Goal: Information Seeking & Learning: Learn about a topic

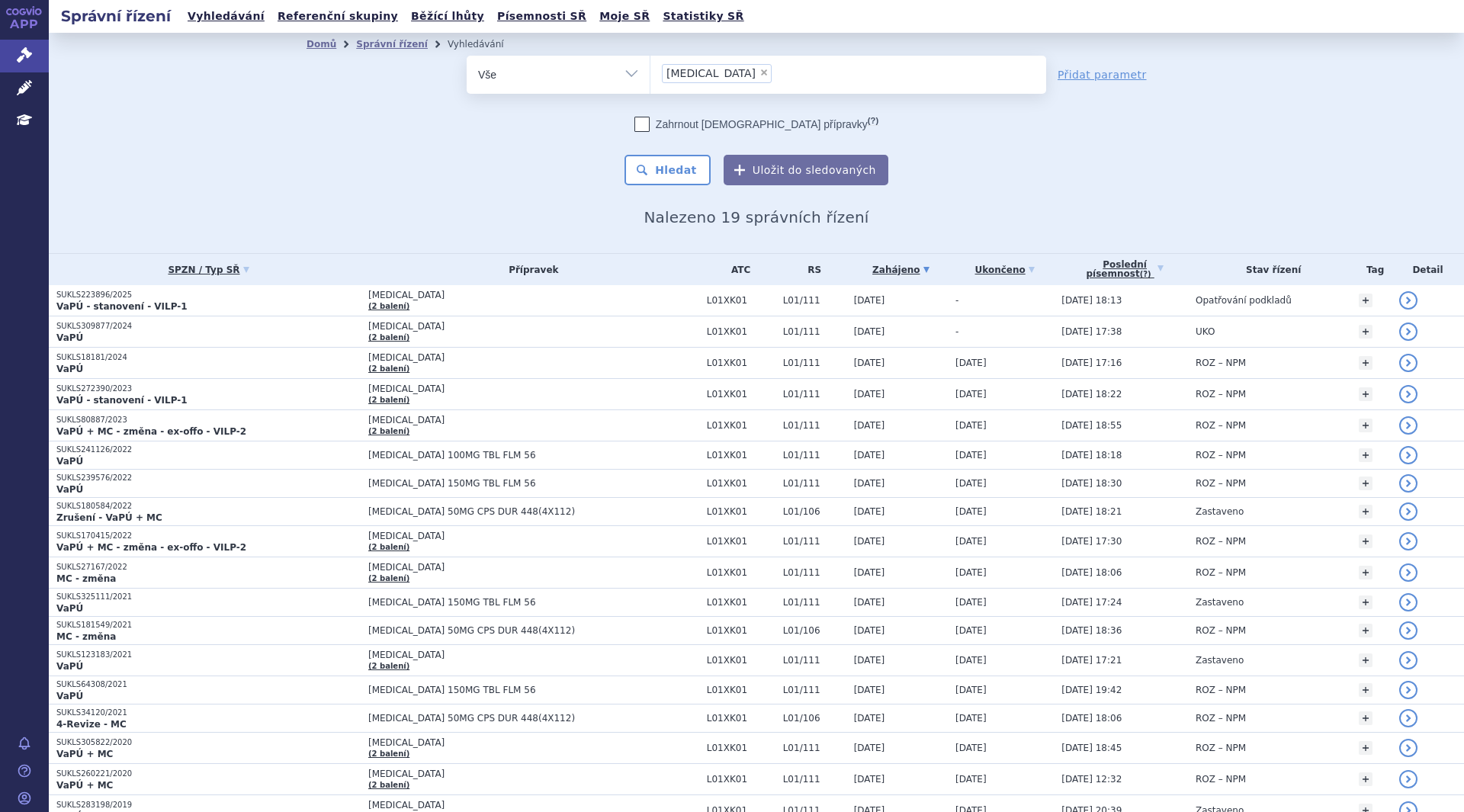
click at [759, 70] on span "×" at bounding box center [764, 72] width 9 height 9
click at [650, 70] on select "lynparza" at bounding box center [649, 73] width 1 height 38
select select
type input "em"
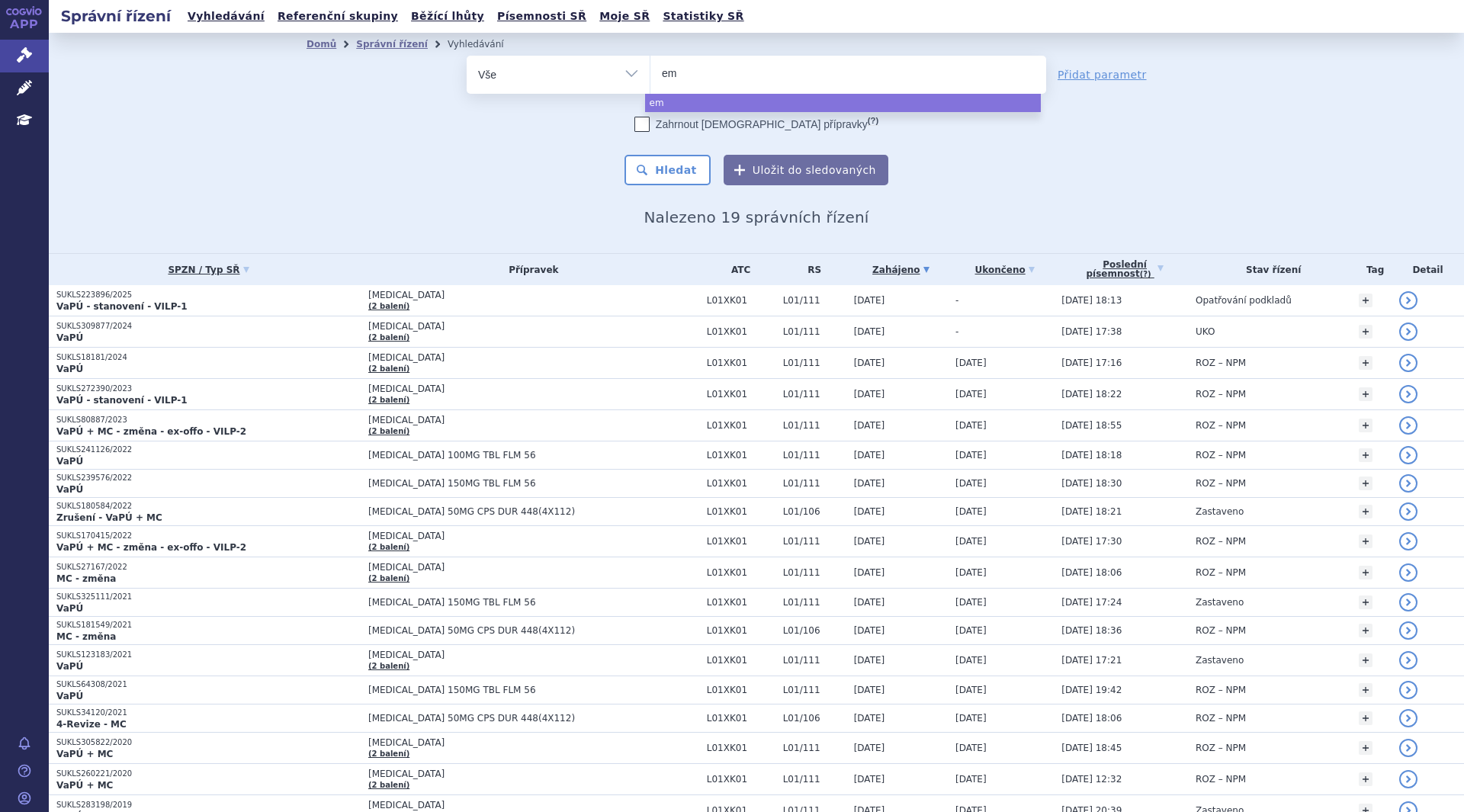
type input "emp"
type input "empa"
type input "empagli"
type input "empaglifl"
type input "empagliflo"
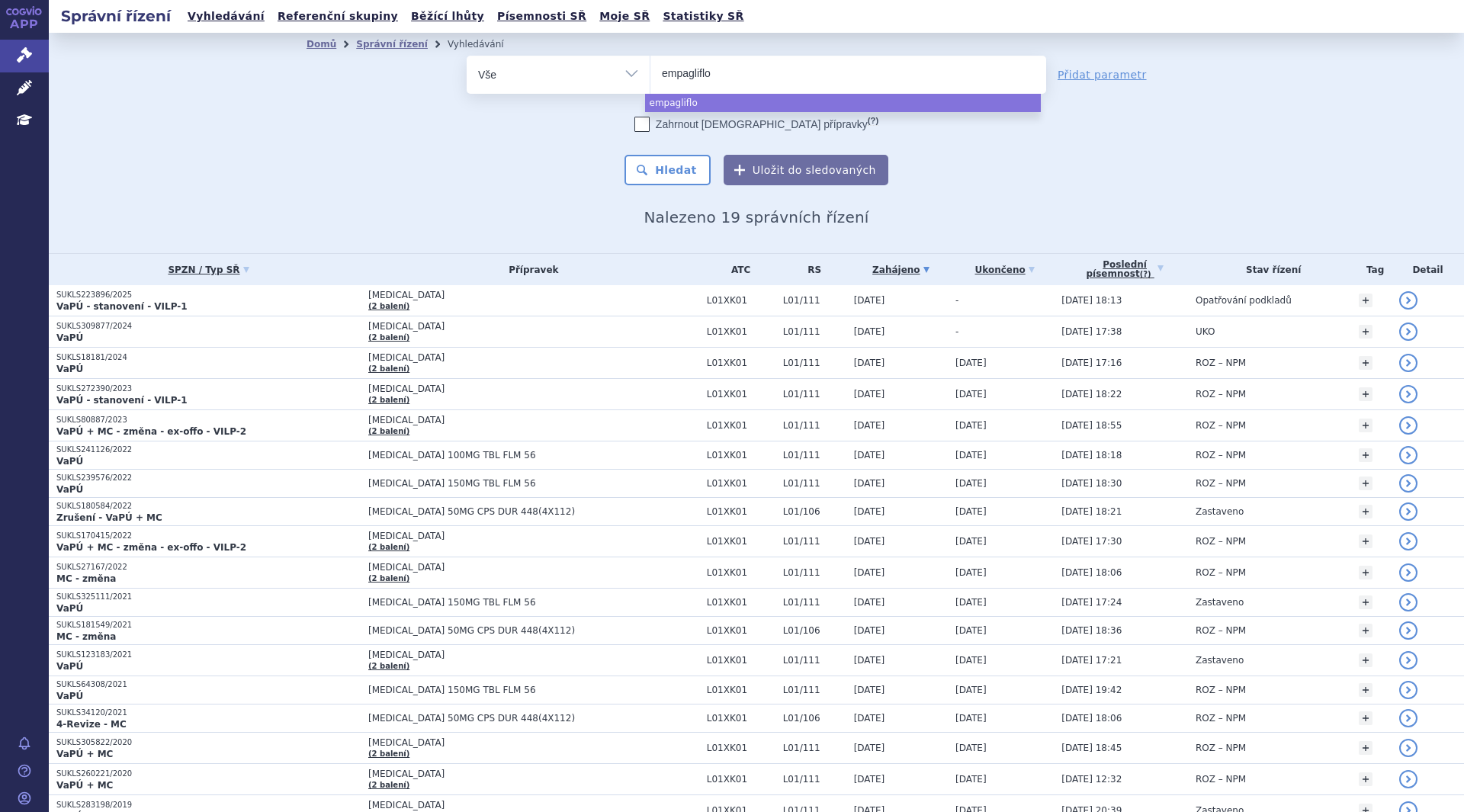
select select "empagliflo"
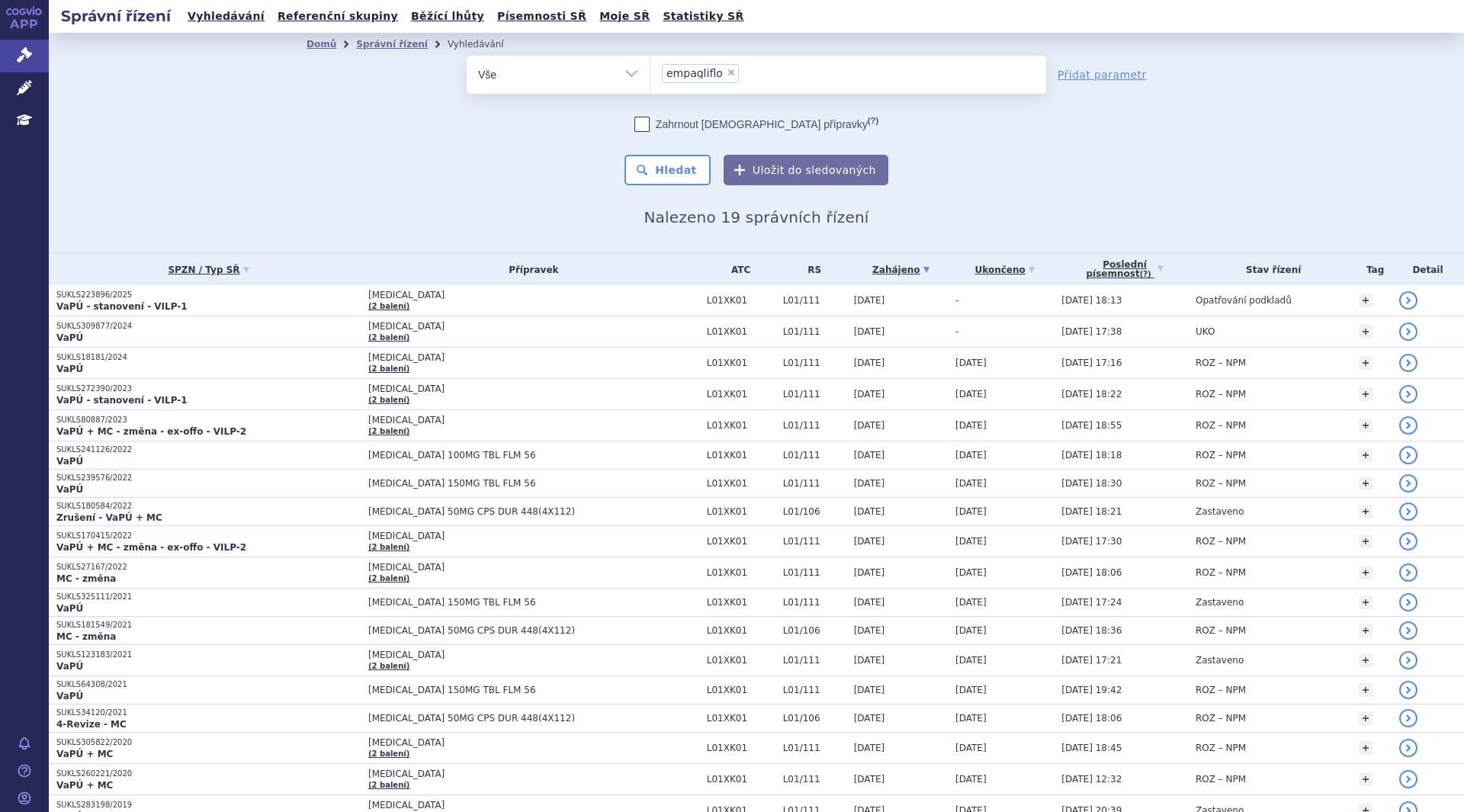
click at [671, 166] on button "Hledat" at bounding box center [667, 170] width 86 height 31
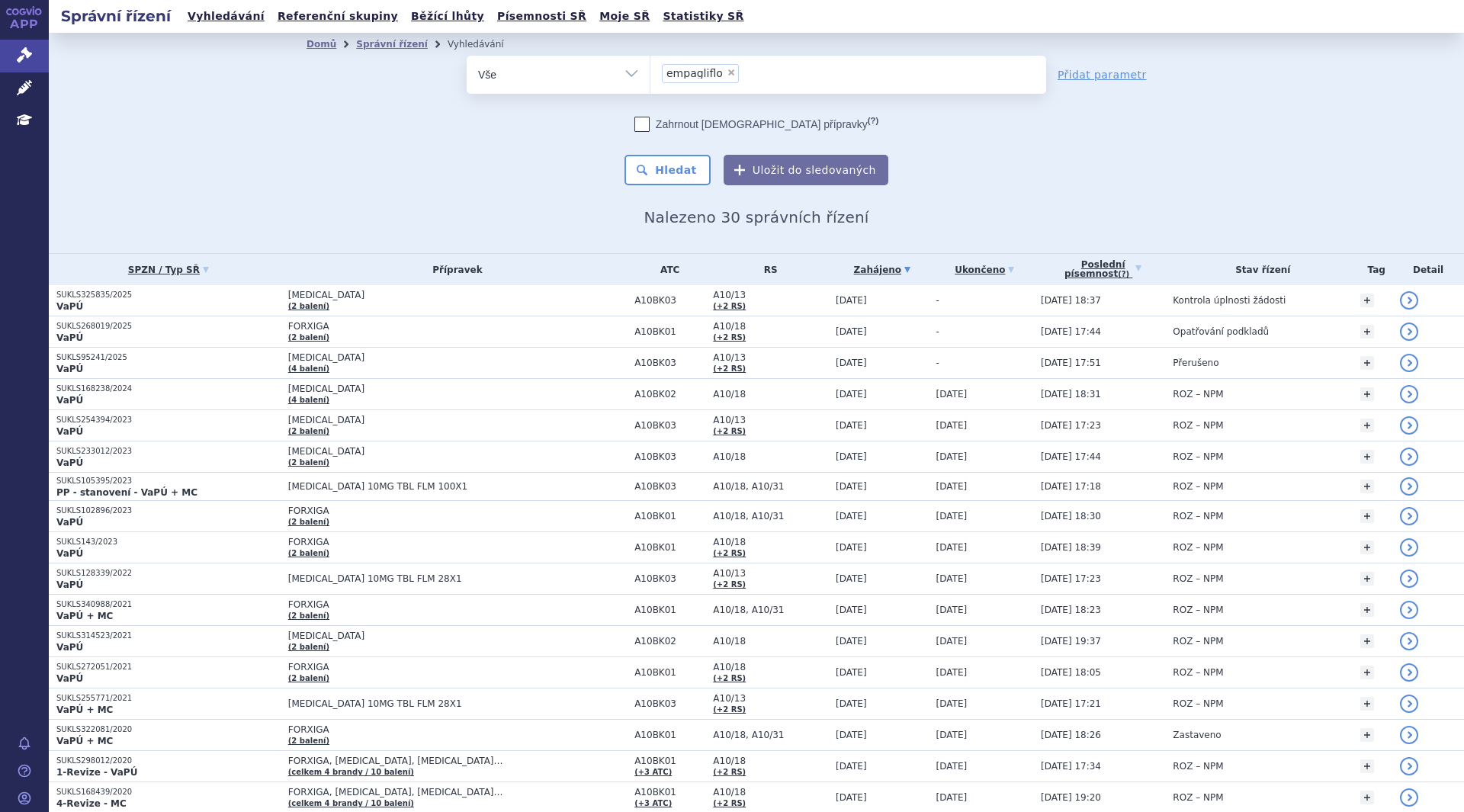
click at [389, 301] on span "[MEDICAL_DATA]" at bounding box center [457, 295] width 338 height 10
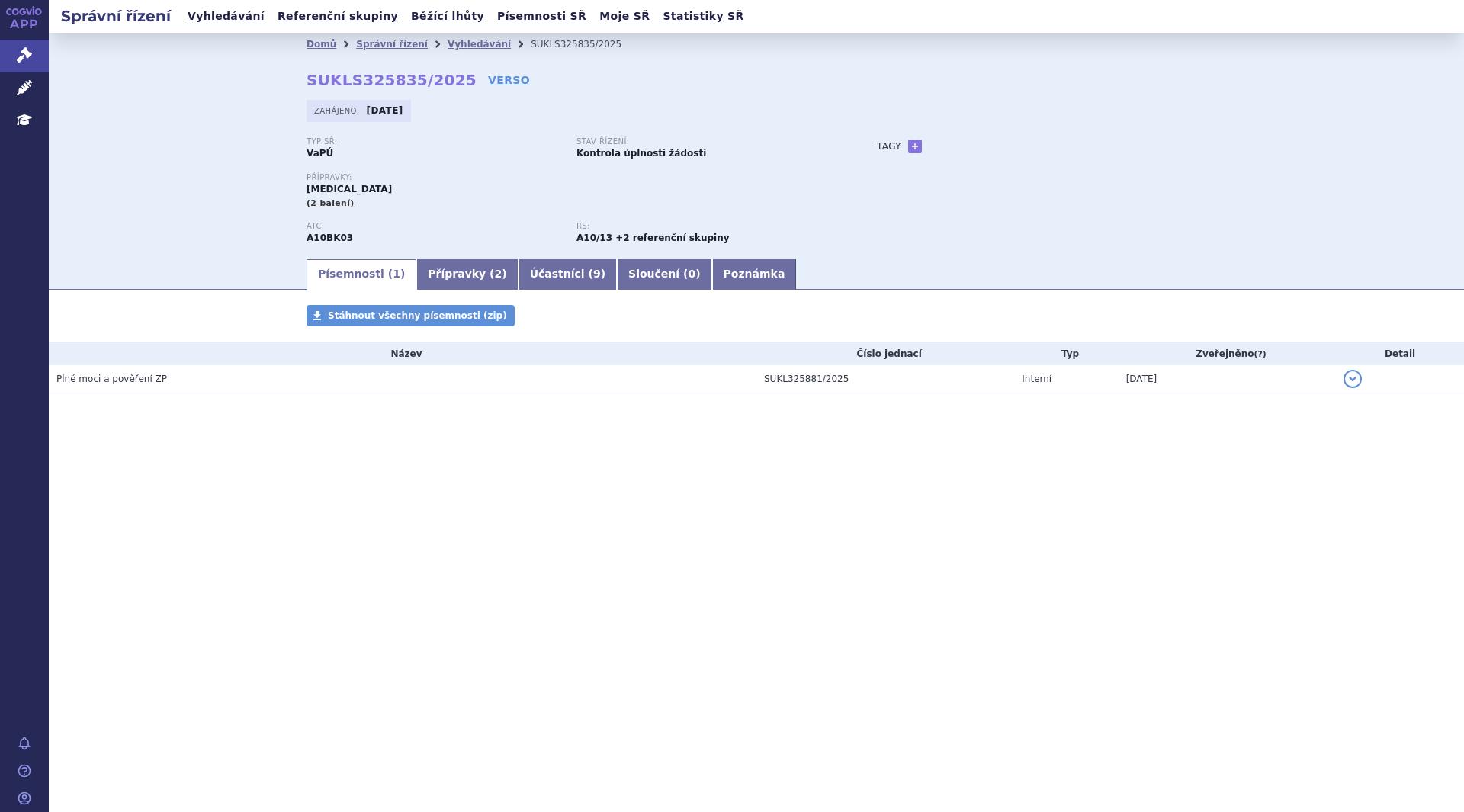
click at [452, 266] on link "Přípravky ( 2 )" at bounding box center [466, 274] width 102 height 31
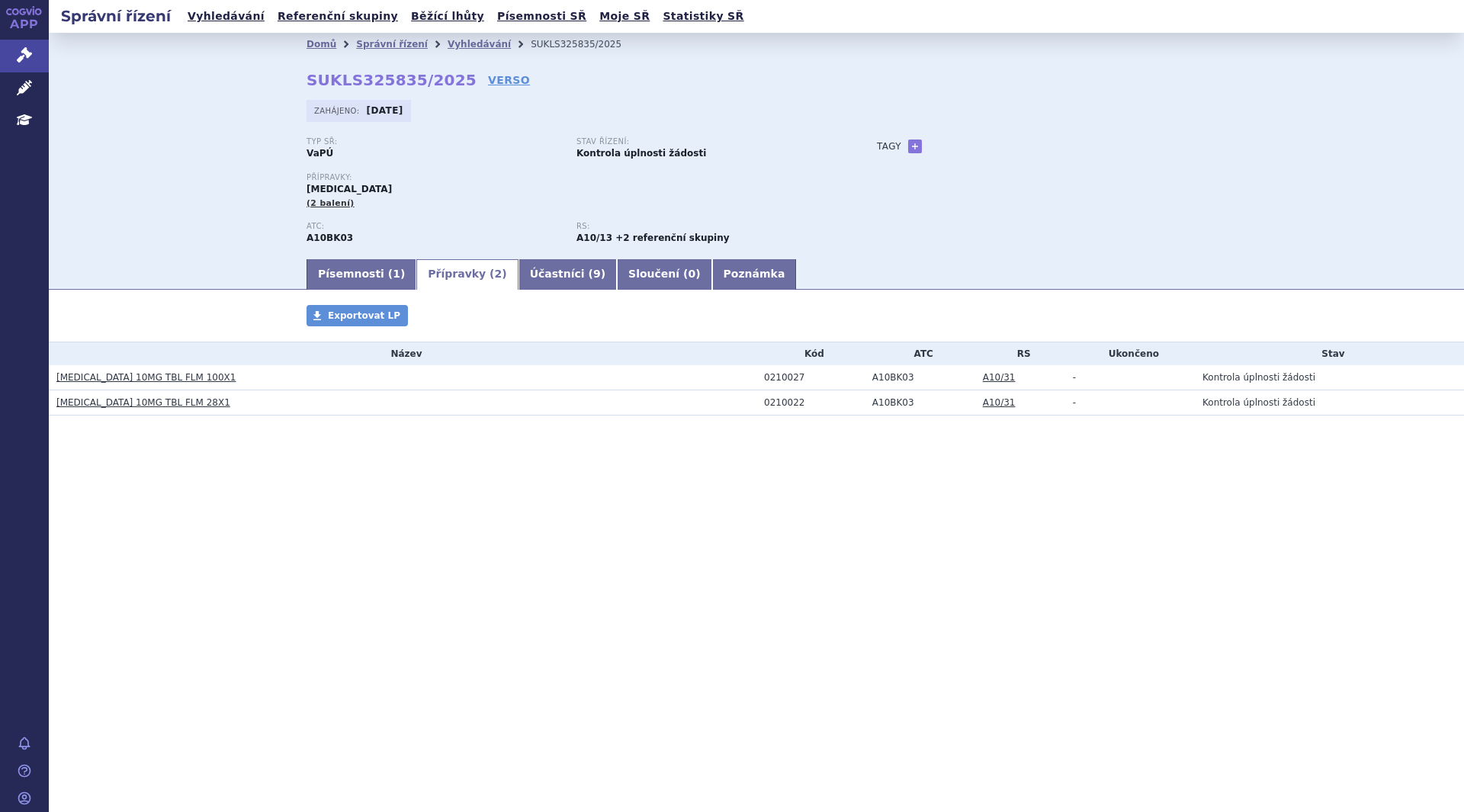
click at [359, 280] on link "Písemnosti ( 1 )" at bounding box center [361, 274] width 110 height 31
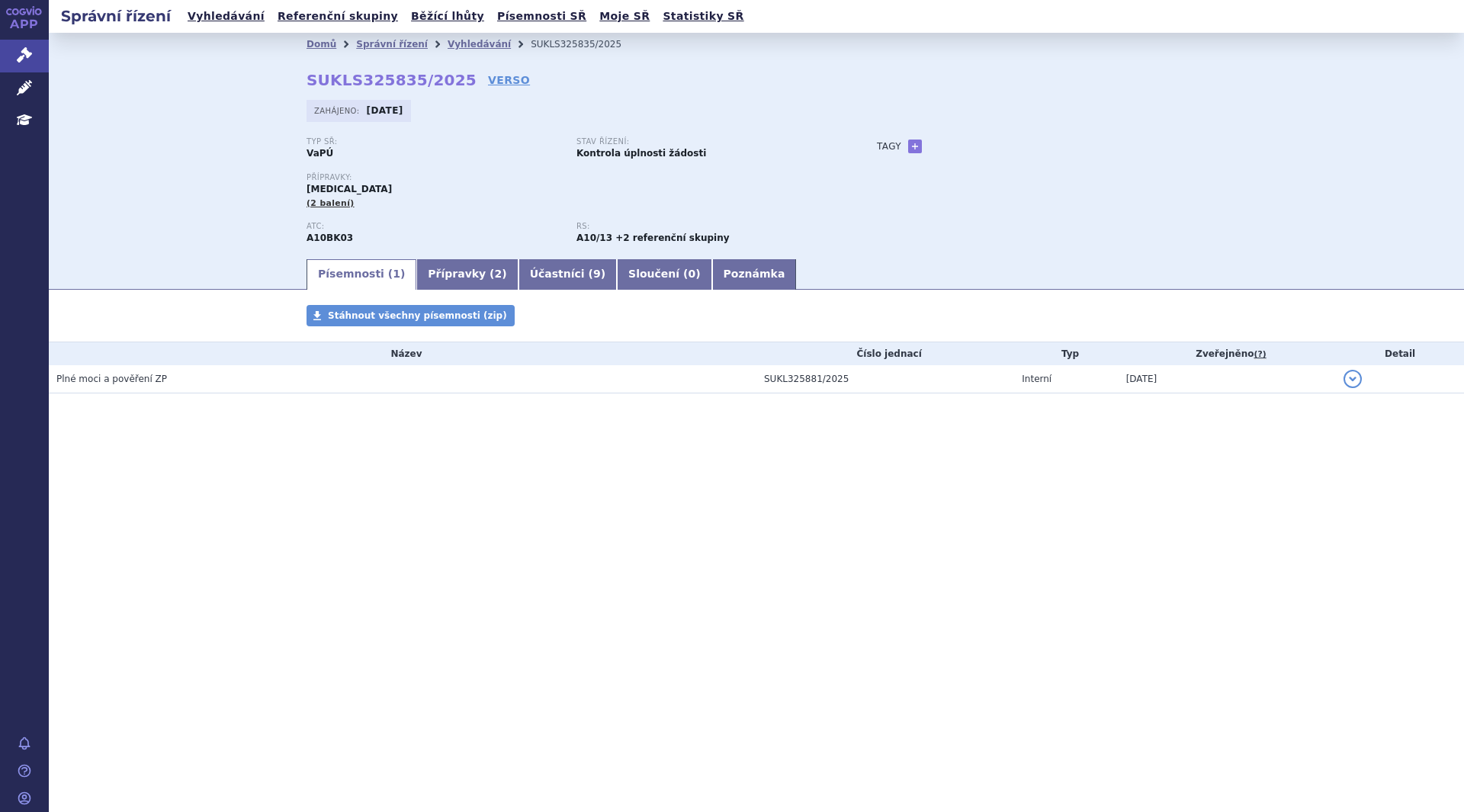
click at [132, 379] on span "Plné moci a pověření ZP" at bounding box center [111, 378] width 110 height 10
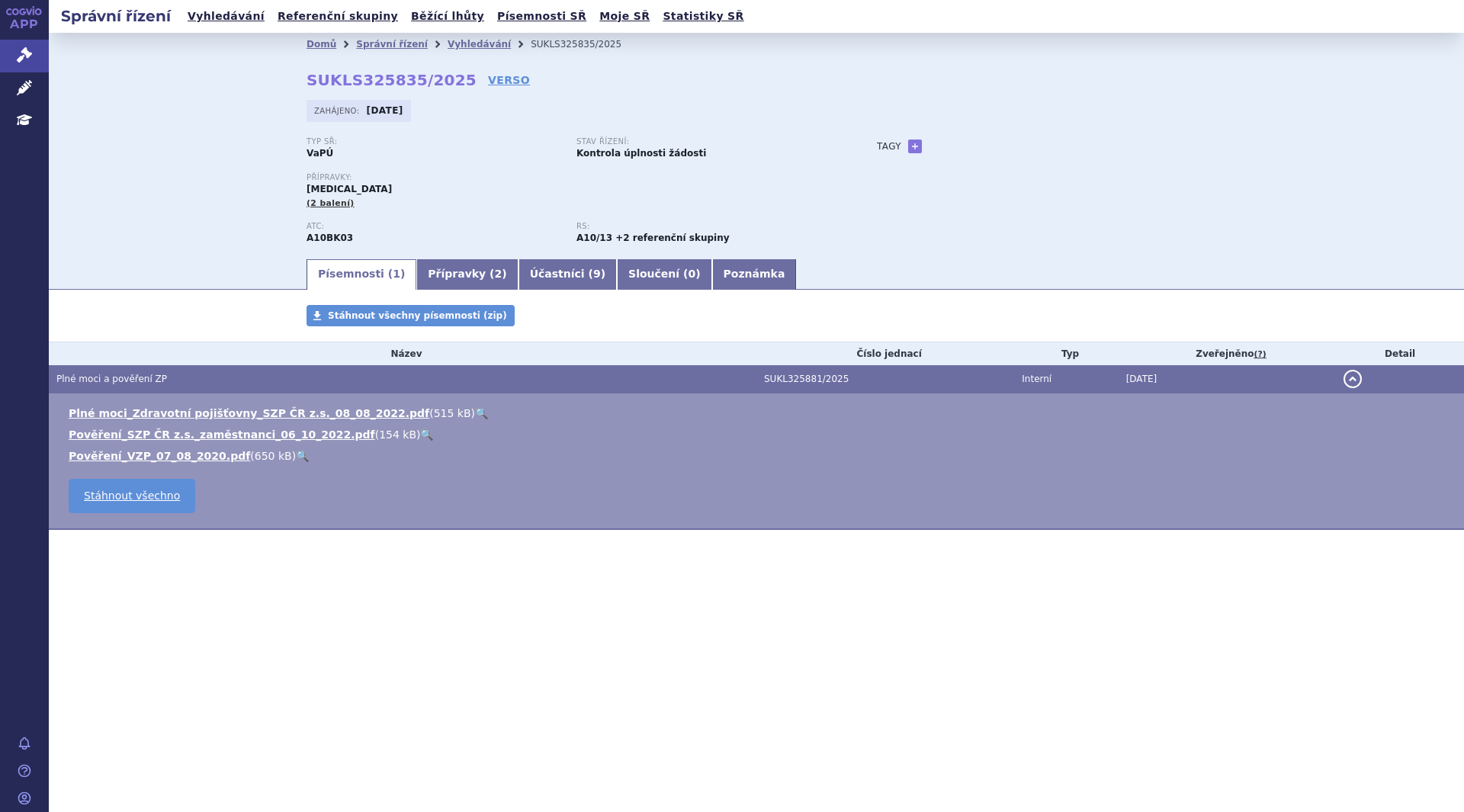
click at [525, 273] on link "Účastníci ( 9 )" at bounding box center [567, 274] width 98 height 31
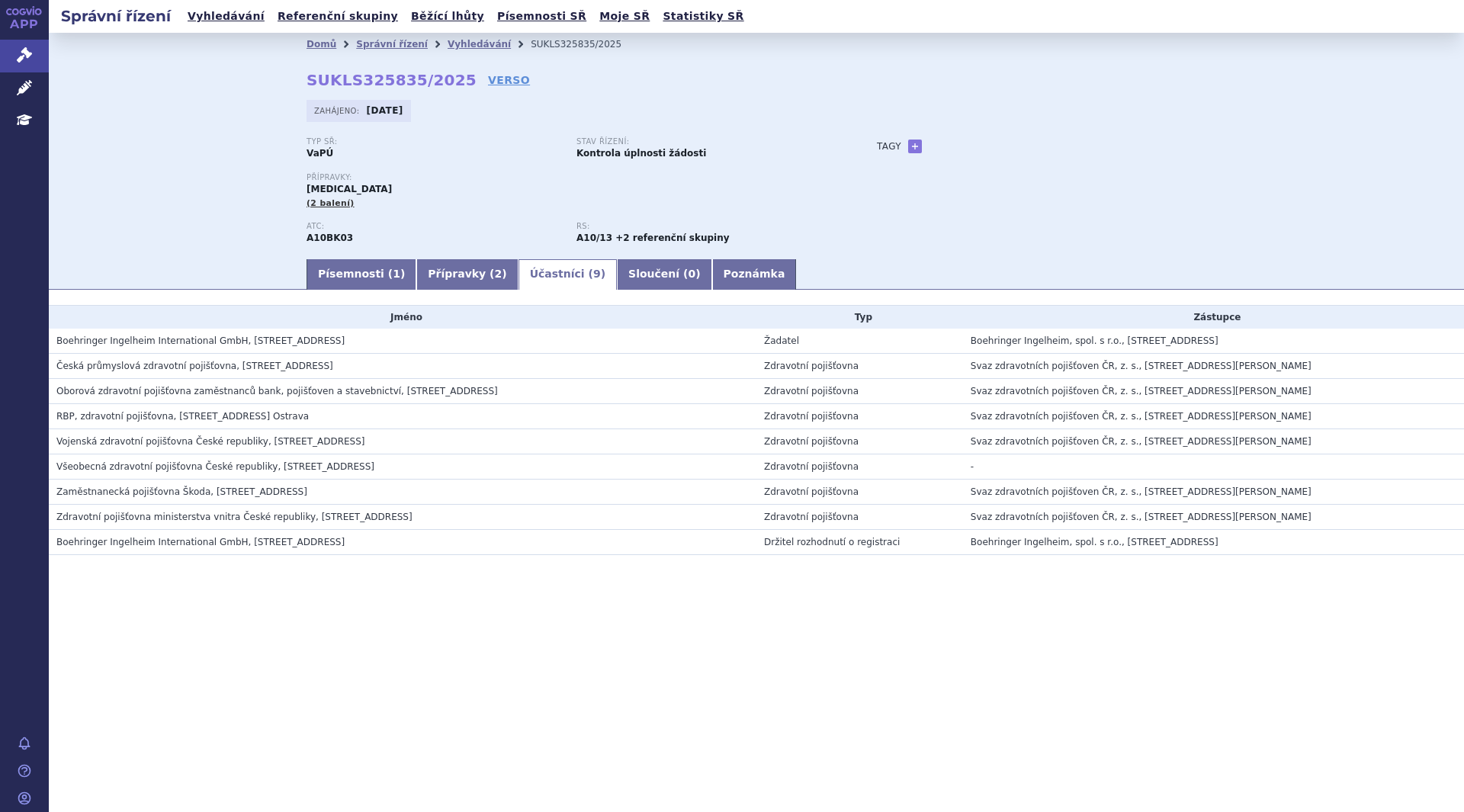
click at [436, 272] on link "Přípravky ( 2 )" at bounding box center [466, 274] width 102 height 31
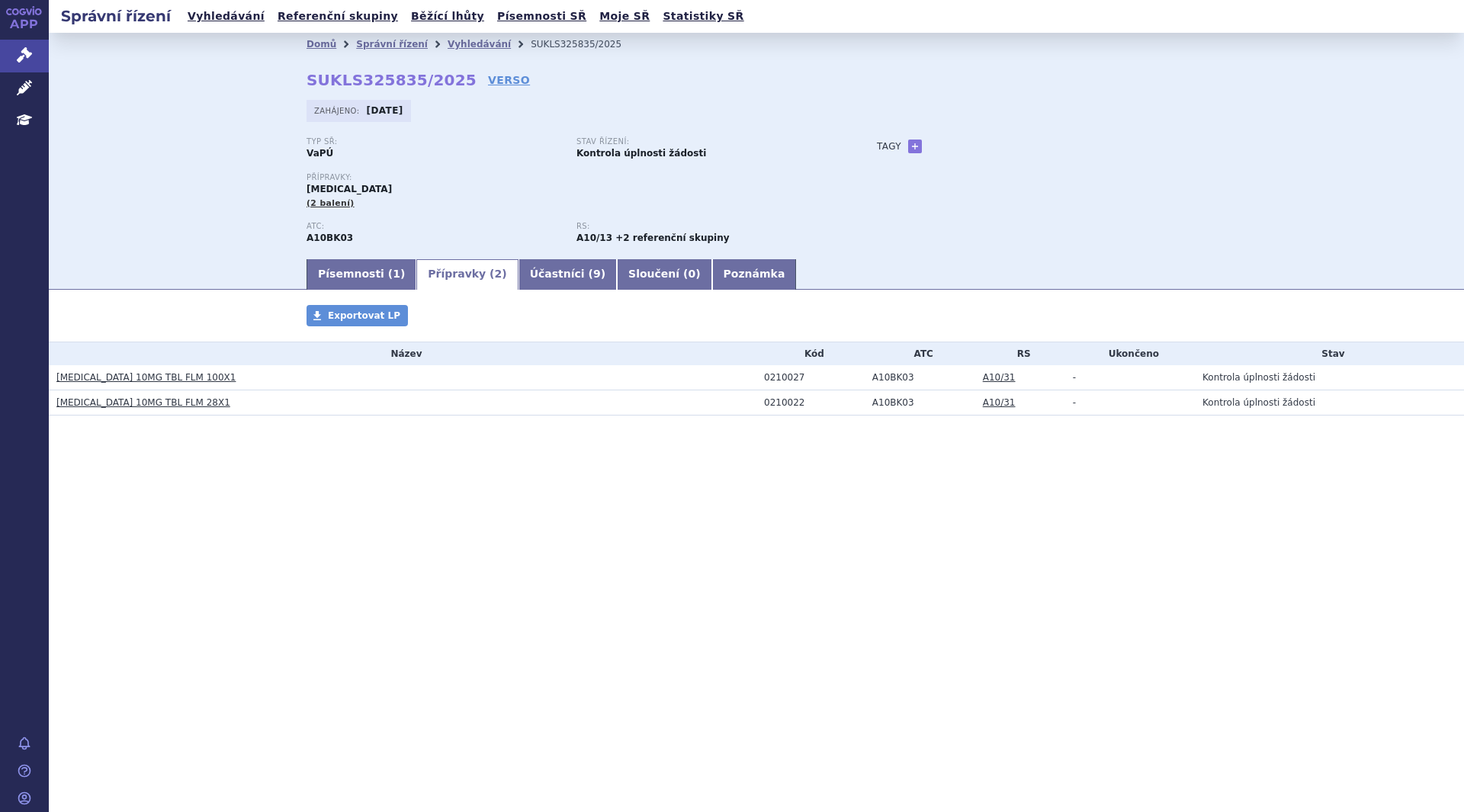
click at [366, 274] on link "Písemnosti ( 1 )" at bounding box center [361, 274] width 110 height 31
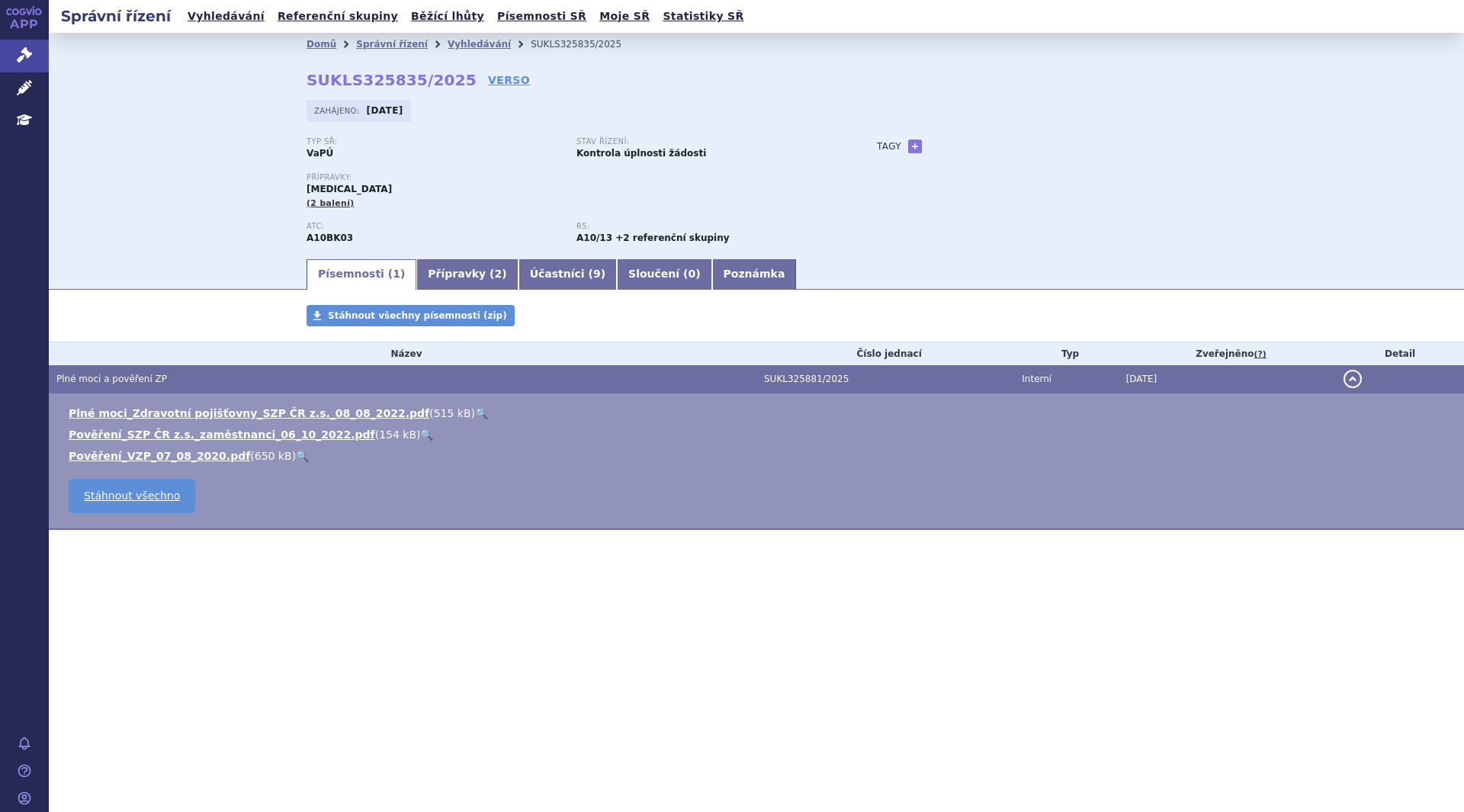
click at [443, 279] on link "Přípravky ( 2 )" at bounding box center [466, 274] width 102 height 31
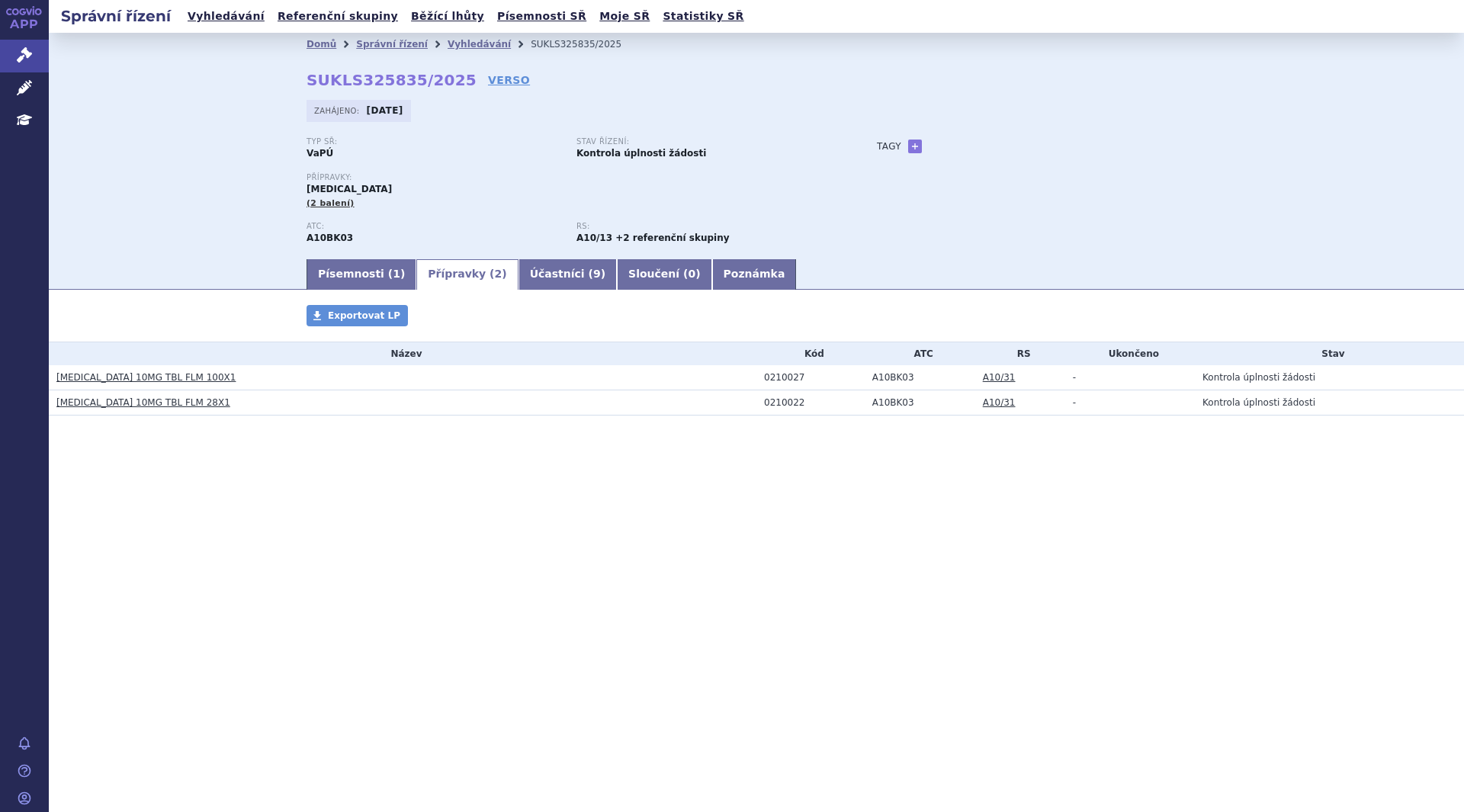
click at [338, 275] on link "Písemnosti ( 1 )" at bounding box center [361, 274] width 110 height 31
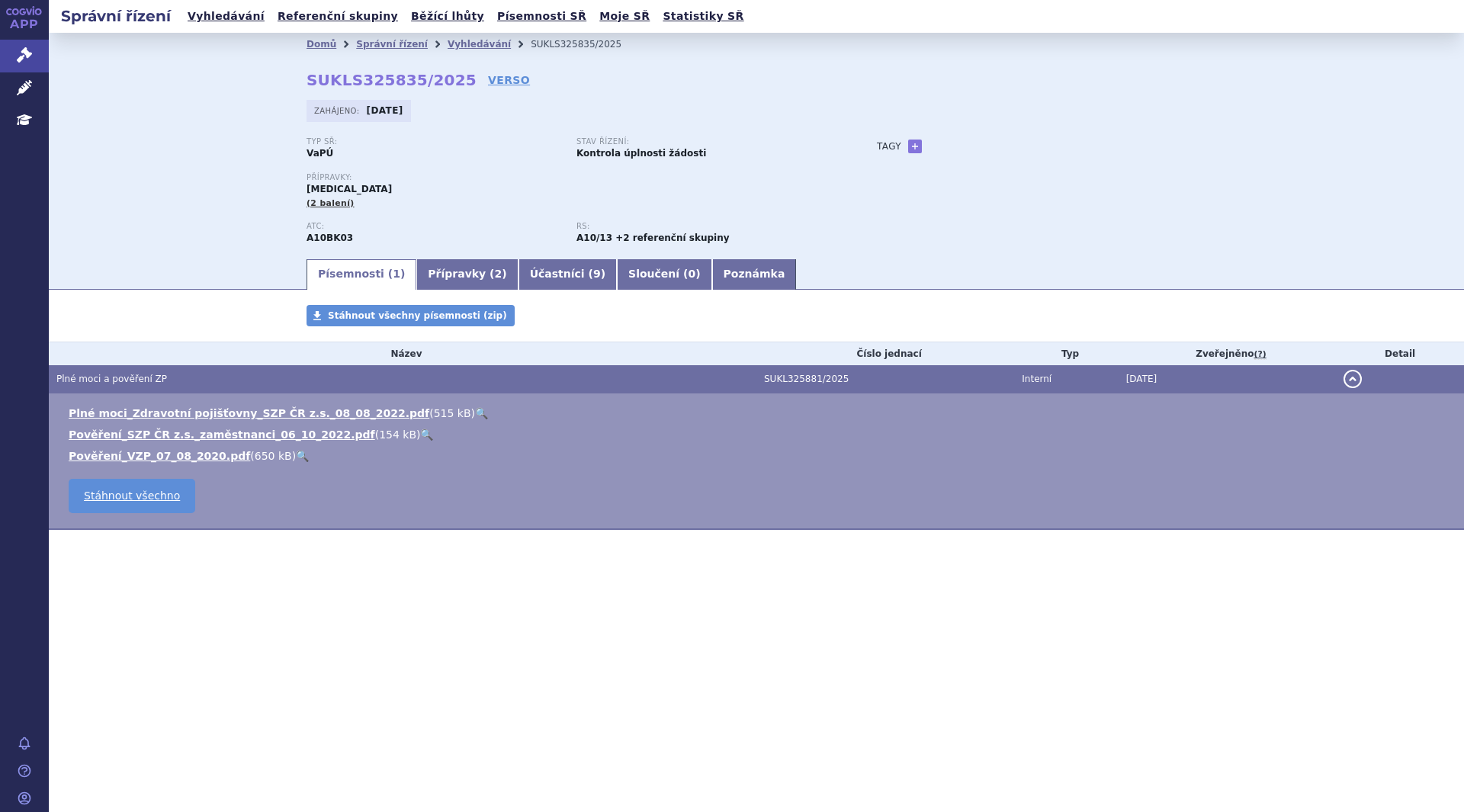
click at [463, 43] on link "Vyhledávání" at bounding box center [479, 44] width 63 height 10
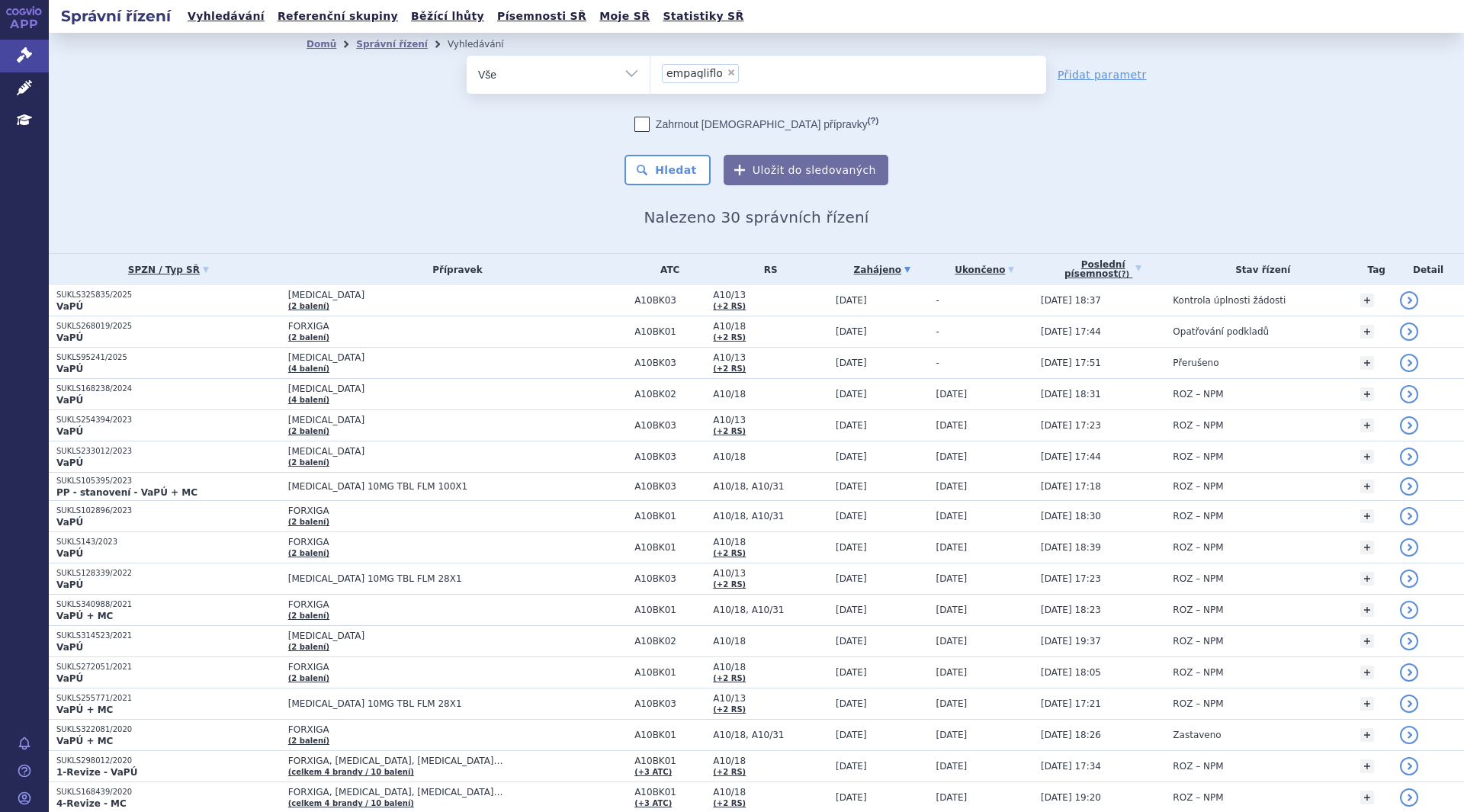
click at [332, 326] on span "FORXIGA" at bounding box center [457, 326] width 338 height 10
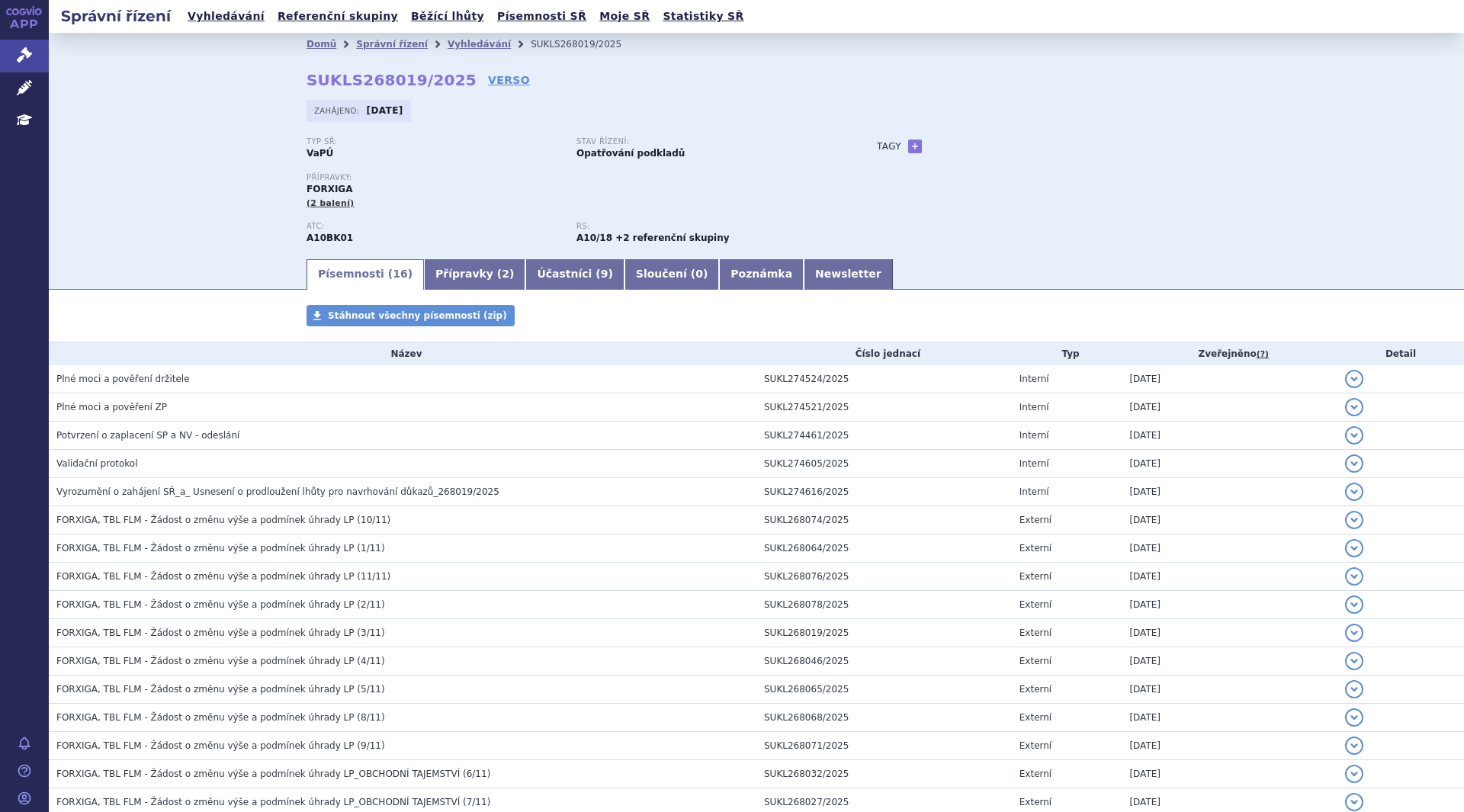
click at [458, 274] on link "Přípravky ( 2 )" at bounding box center [474, 274] width 102 height 31
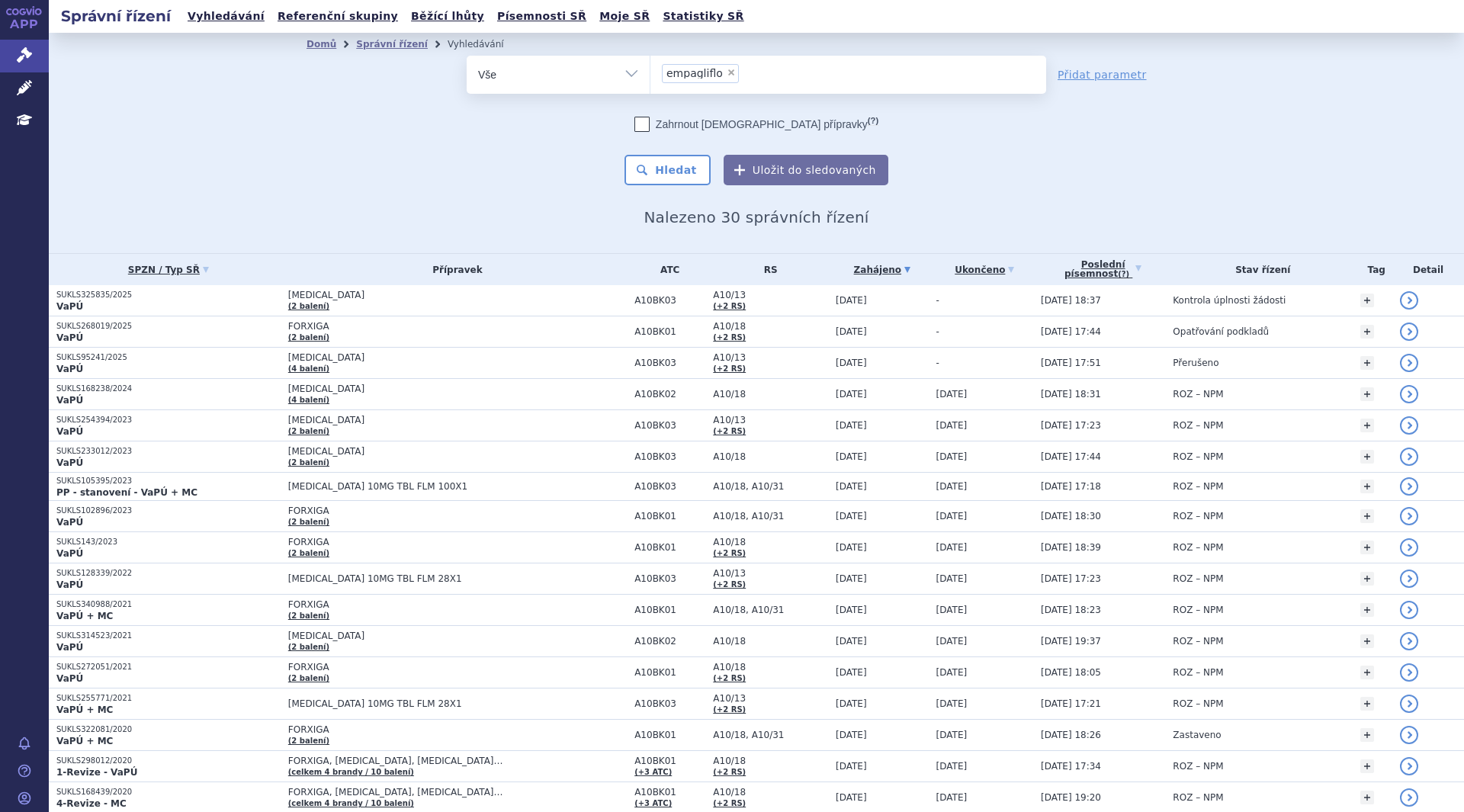
click at [480, 365] on td "[MEDICAL_DATA] (4 balení)" at bounding box center [453, 363] width 346 height 32
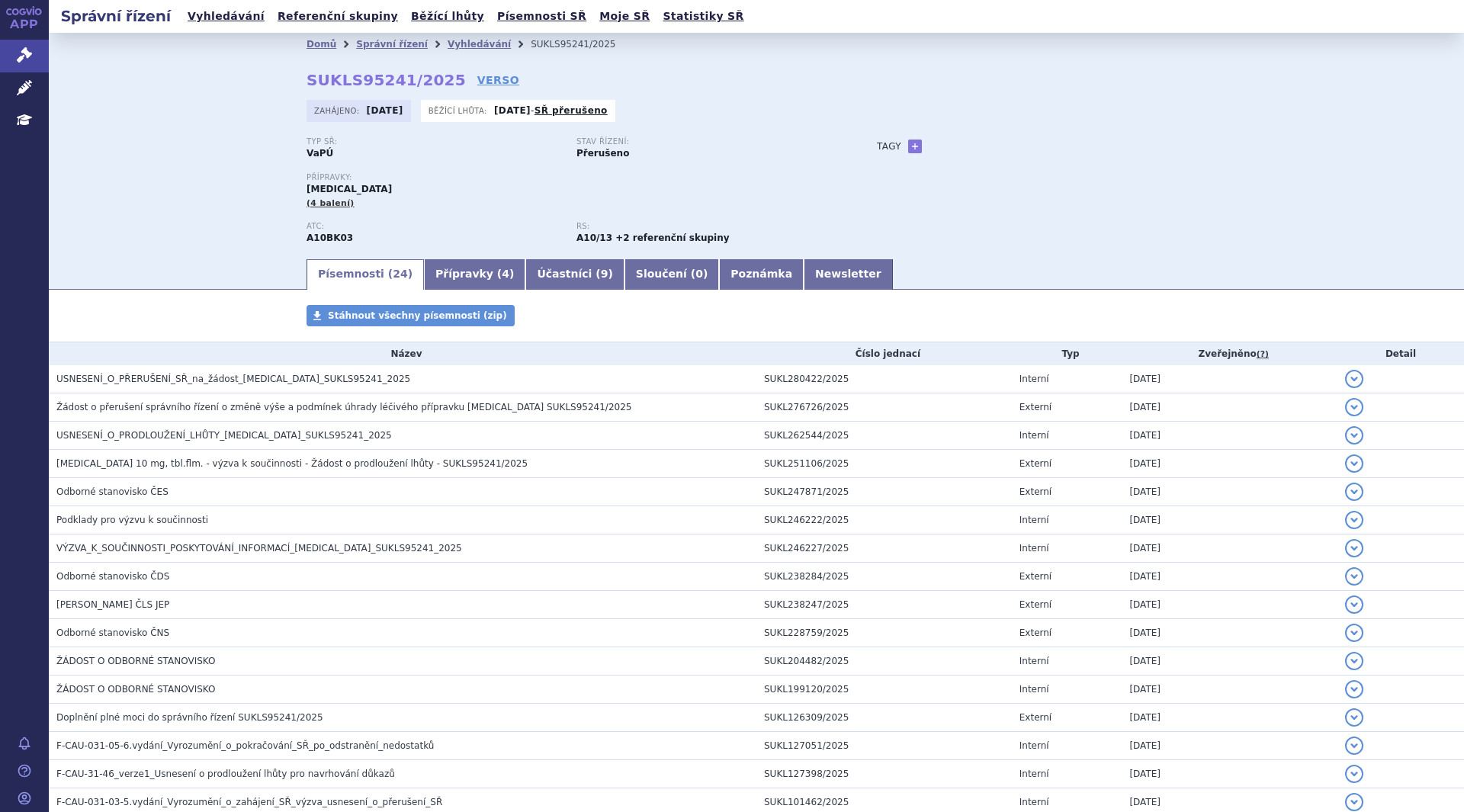
click at [448, 267] on link "Přípravky ( 4 )" at bounding box center [474, 274] width 102 height 31
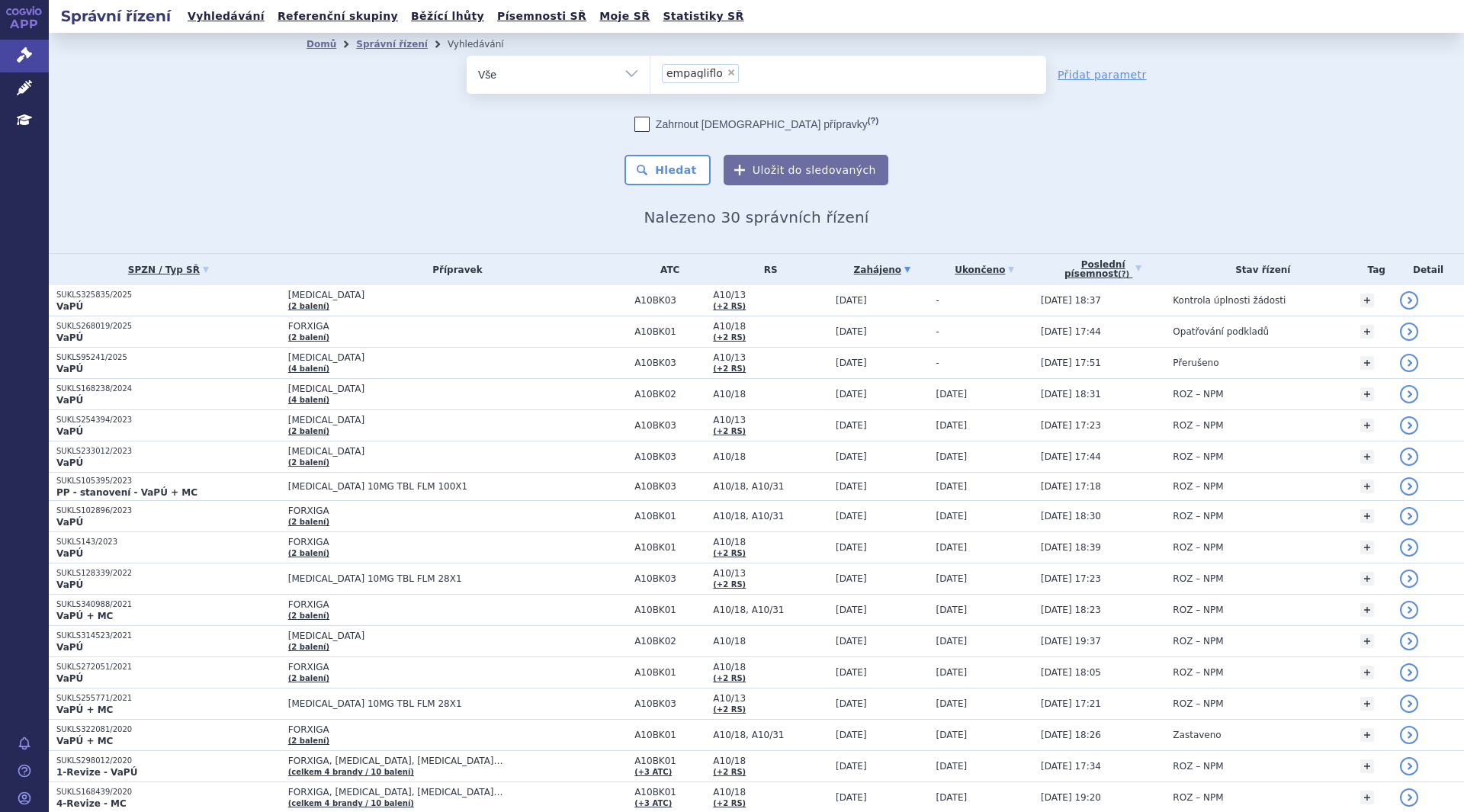
click at [526, 297] on span "[MEDICAL_DATA]" at bounding box center [457, 295] width 338 height 10
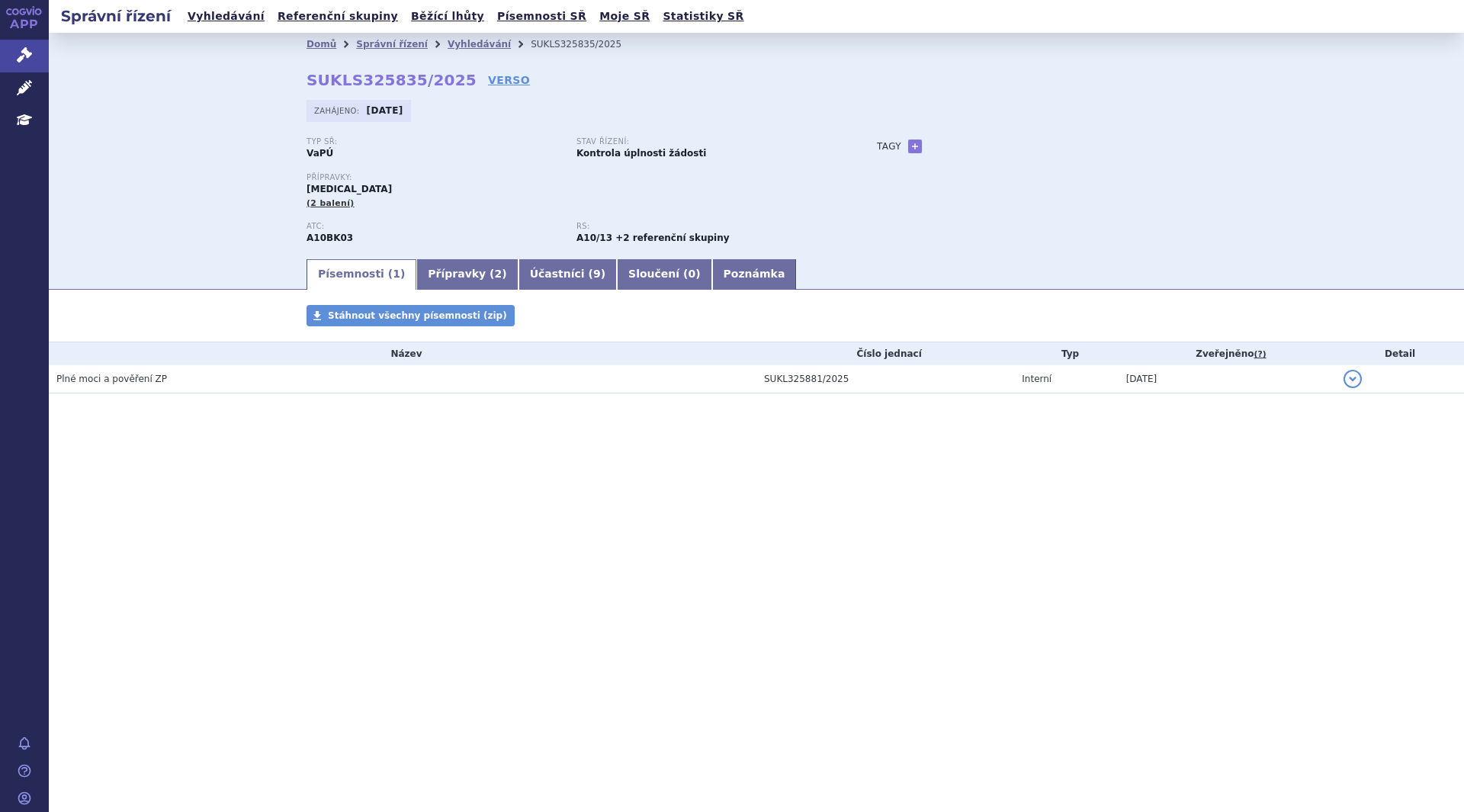
click at [520, 273] on link "Účastníci ( 9 )" at bounding box center [567, 274] width 98 height 31
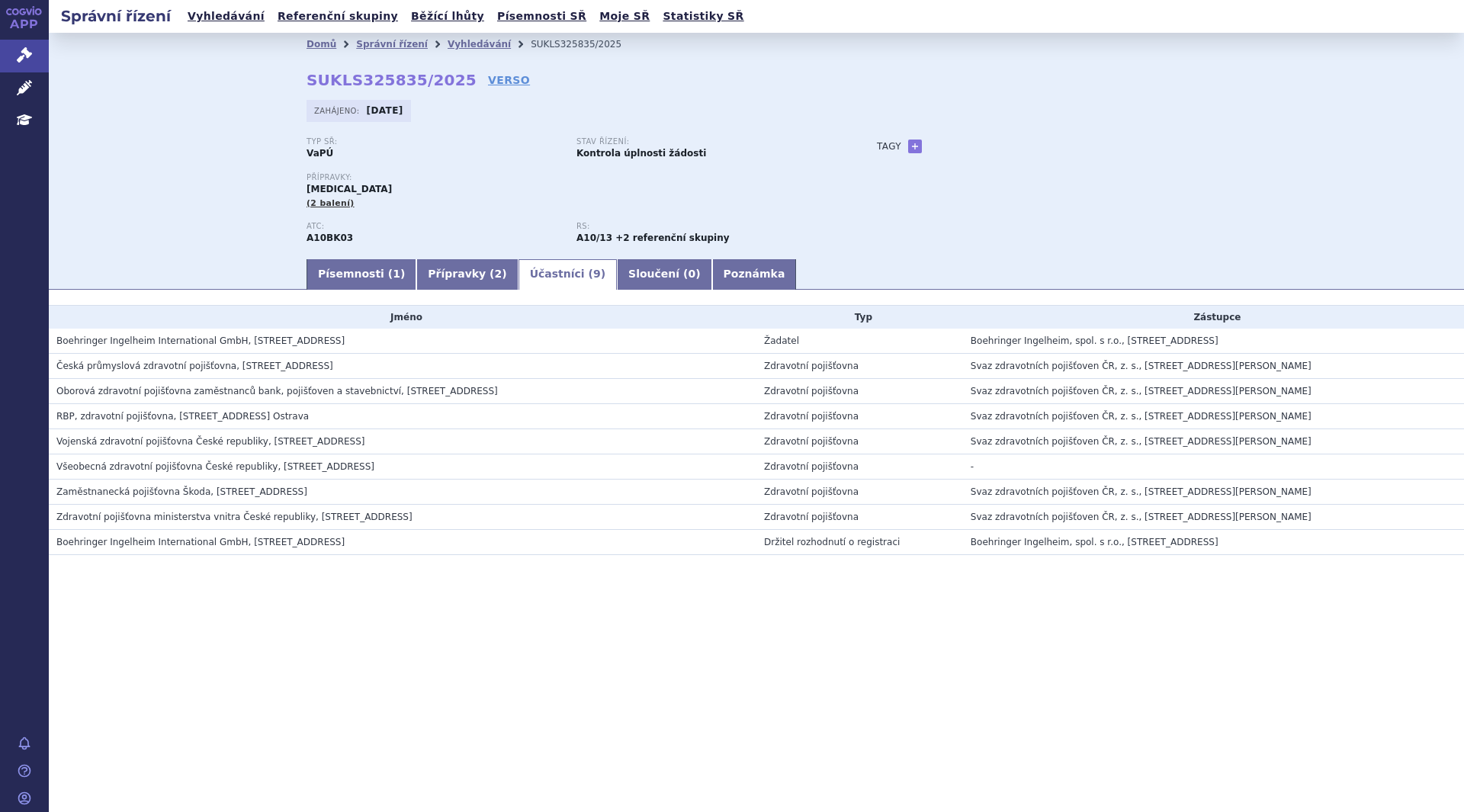
click at [359, 277] on link "Písemnosti ( 1 )" at bounding box center [361, 274] width 110 height 31
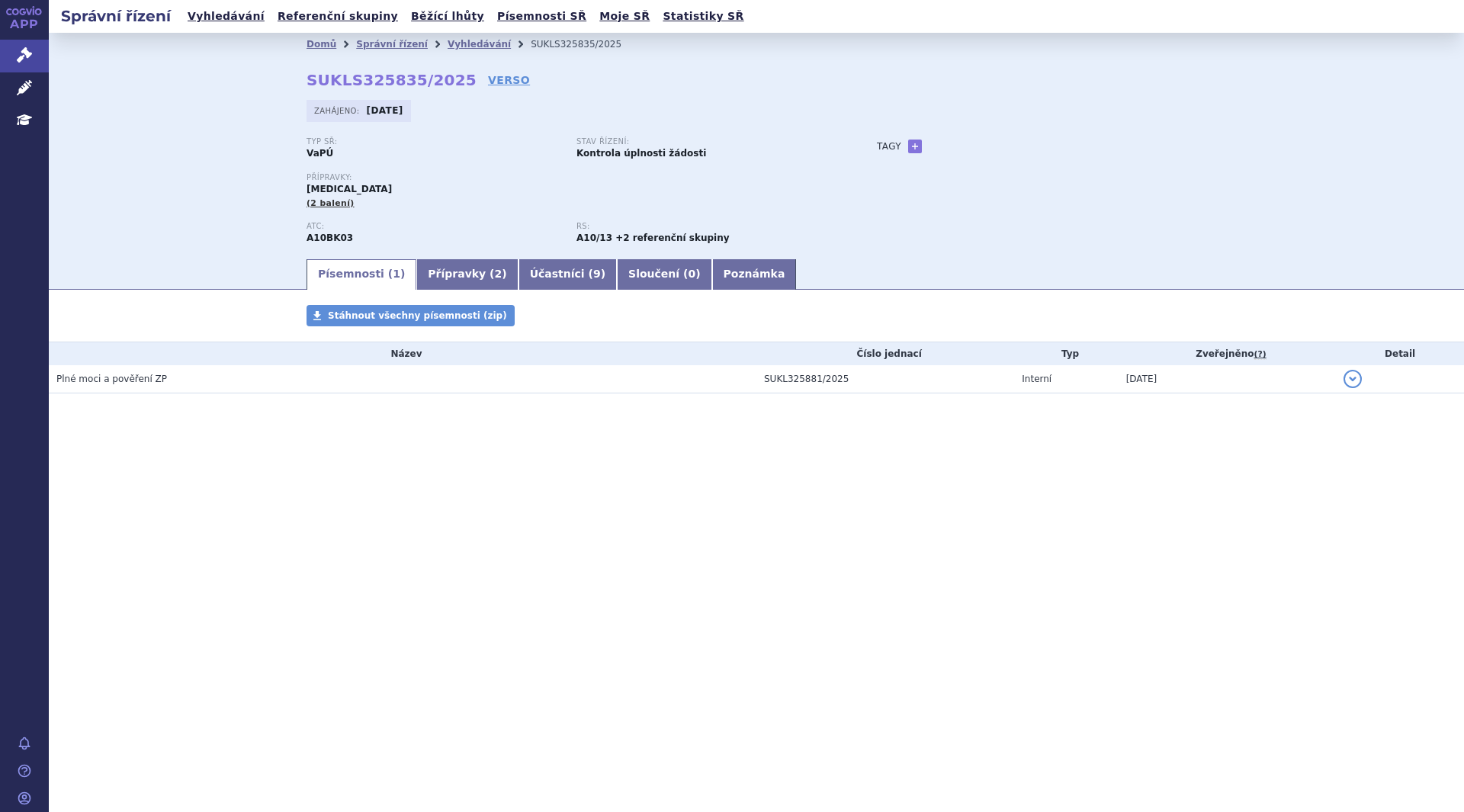
click at [351, 310] on span "Stáhnout všechny písemnosti (zip)" at bounding box center [418, 315] width 179 height 10
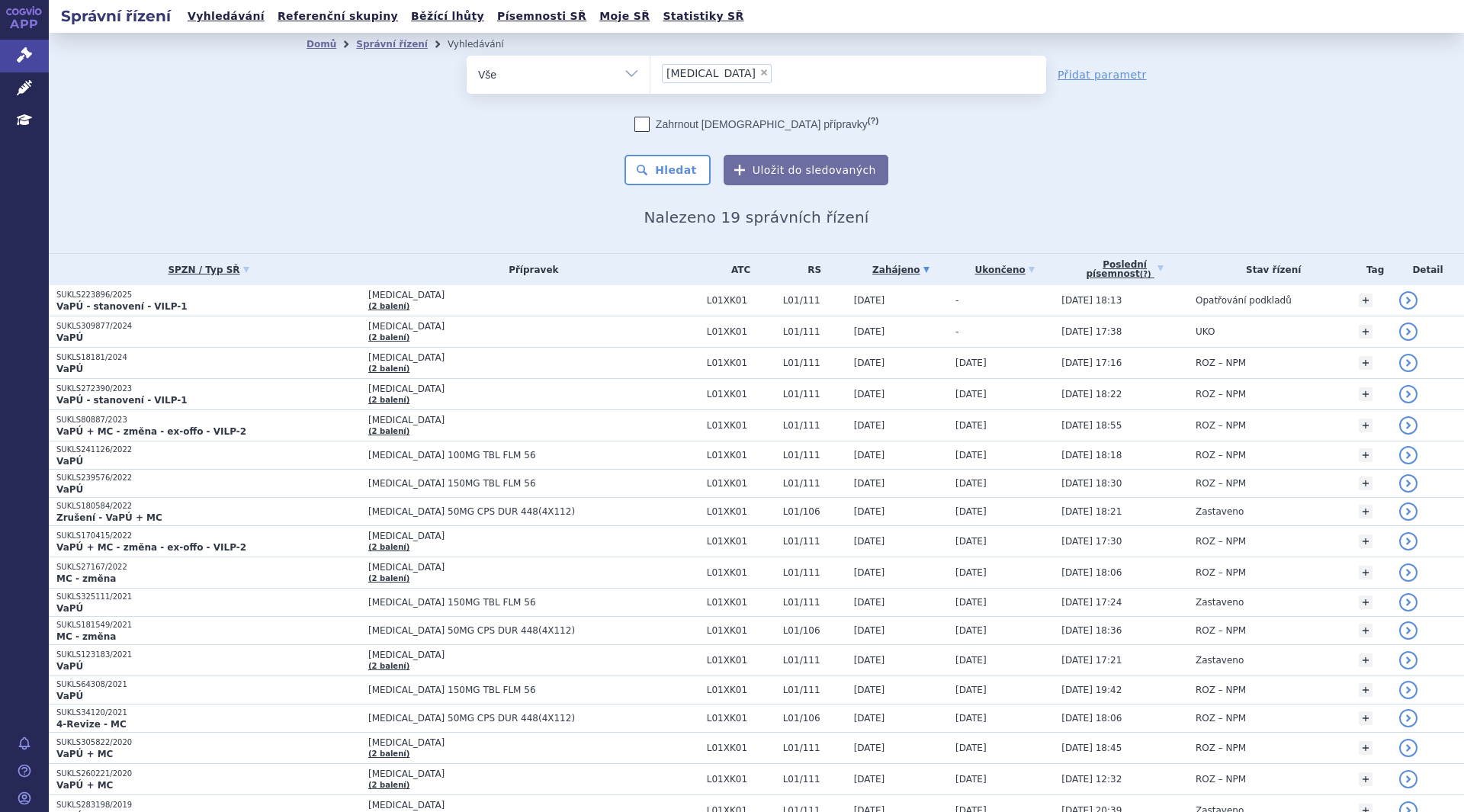
click at [759, 72] on span "×" at bounding box center [764, 72] width 9 height 9
click at [650, 72] on select "lynparza" at bounding box center [649, 73] width 1 height 38
select select
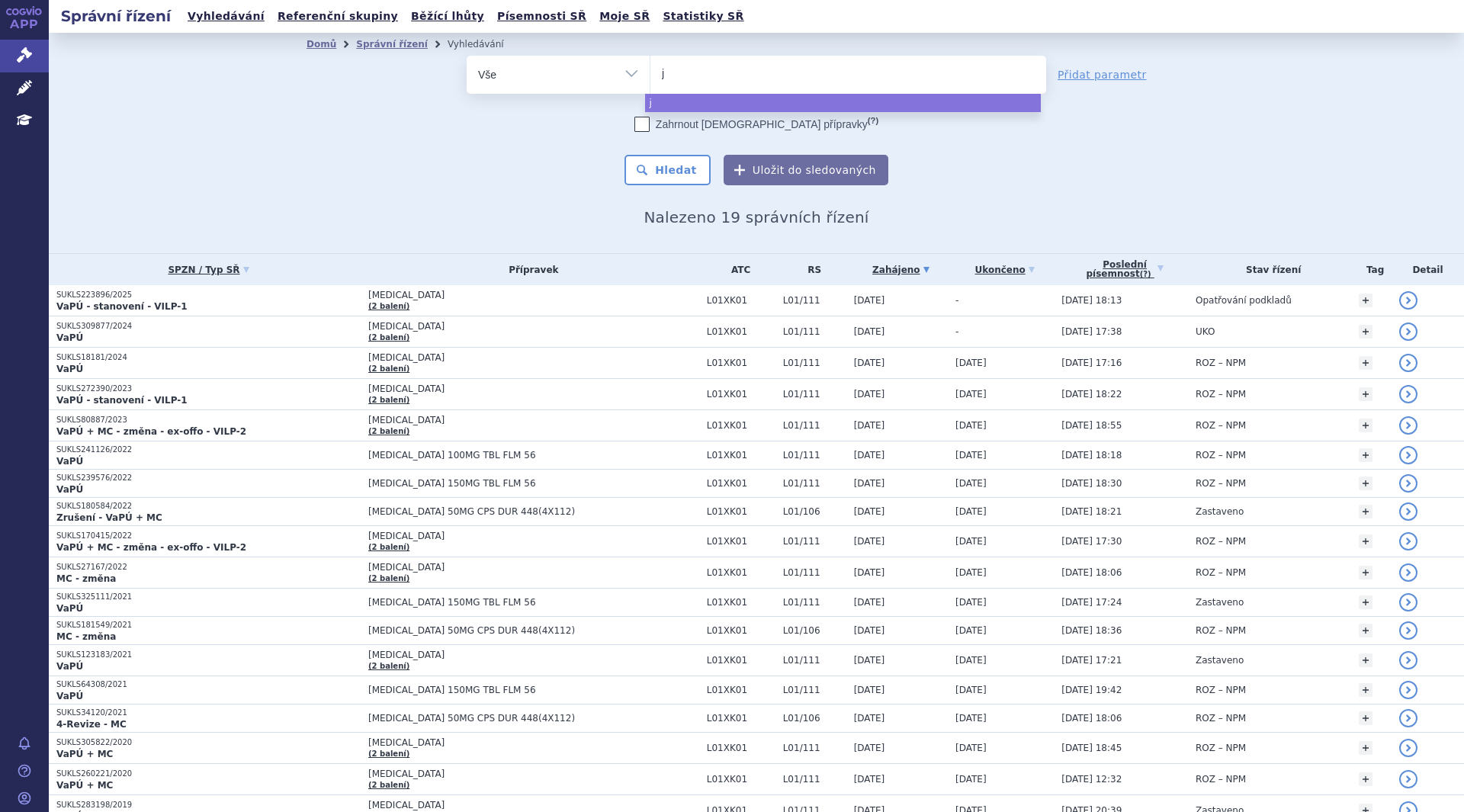
type input "ja"
type input "jar"
type input "jard"
type input "jardi"
type input "jardia"
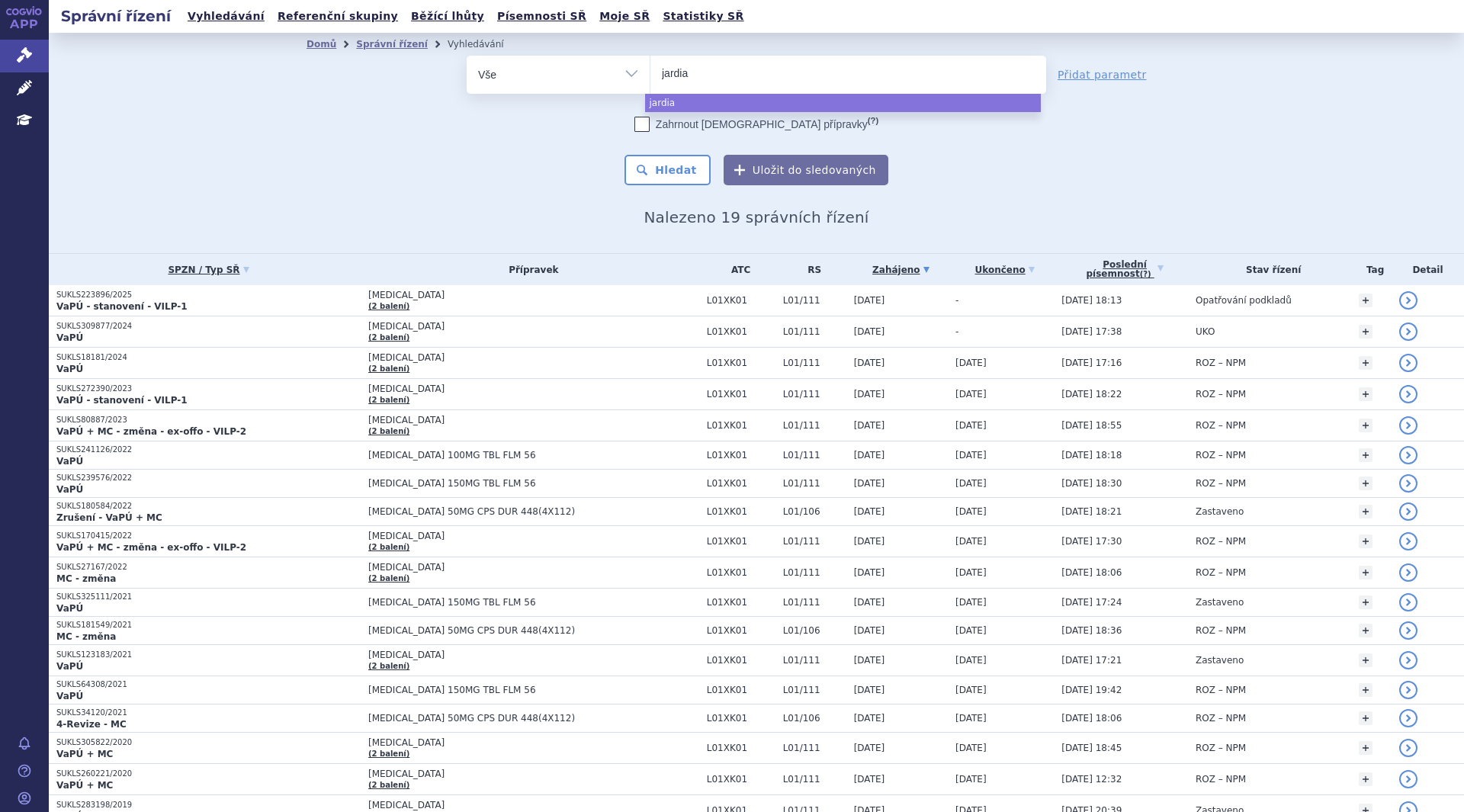
type input "jardian"
type input "jardianc"
type input "jardiance"
select select "jardiance"
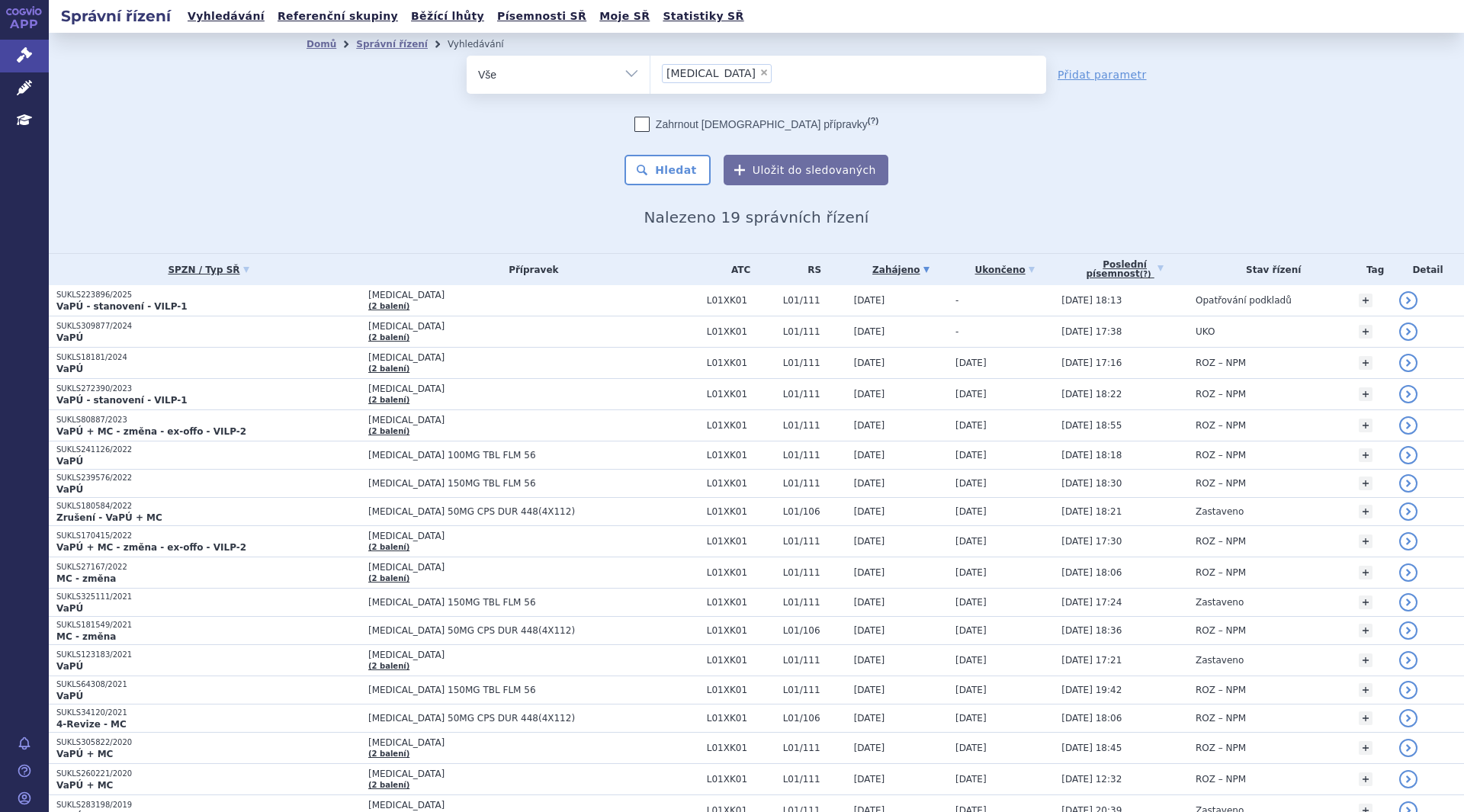
click at [663, 172] on button "Hledat" at bounding box center [667, 170] width 86 height 31
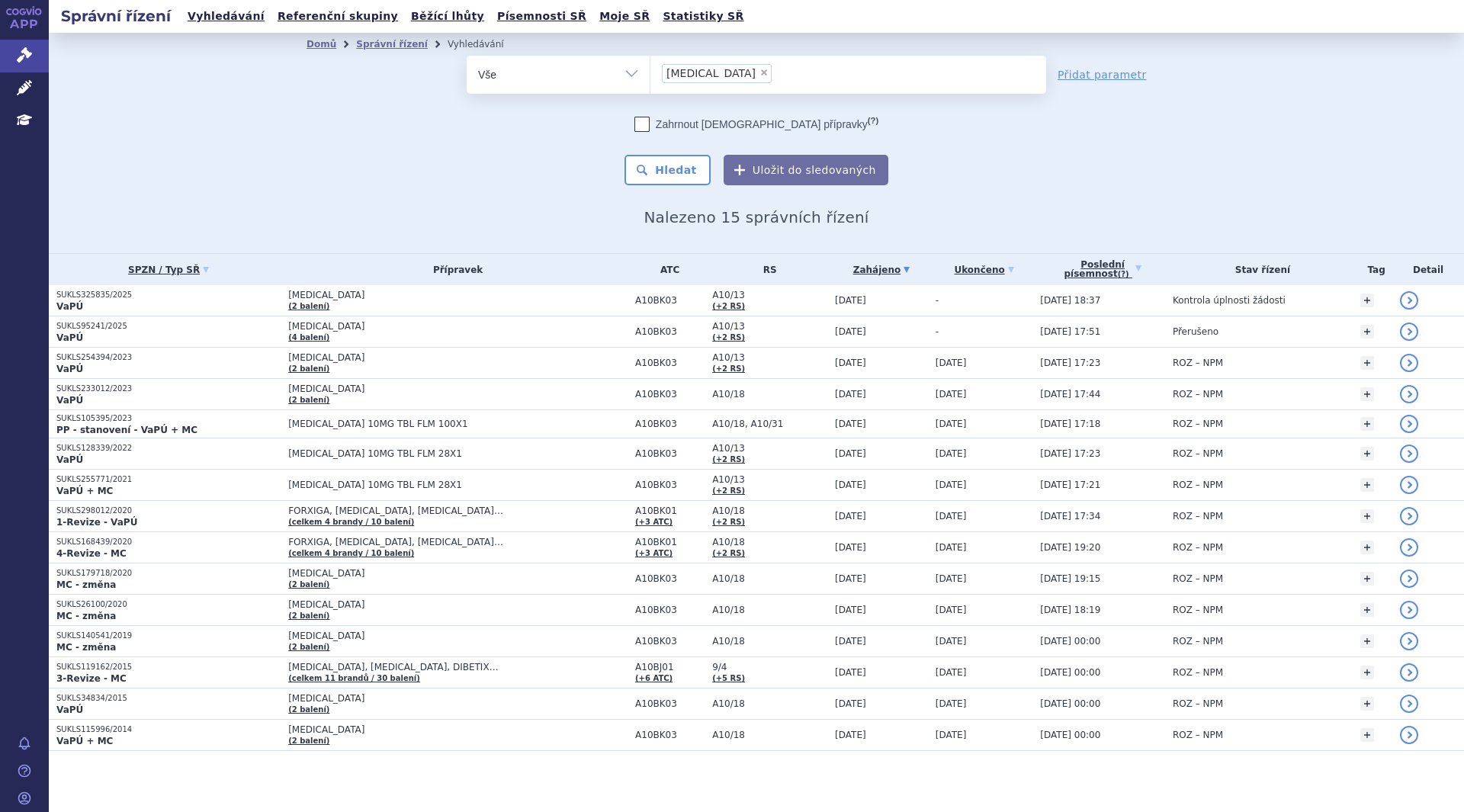
click at [190, 303] on p "VaPÚ" at bounding box center [168, 307] width 224 height 12
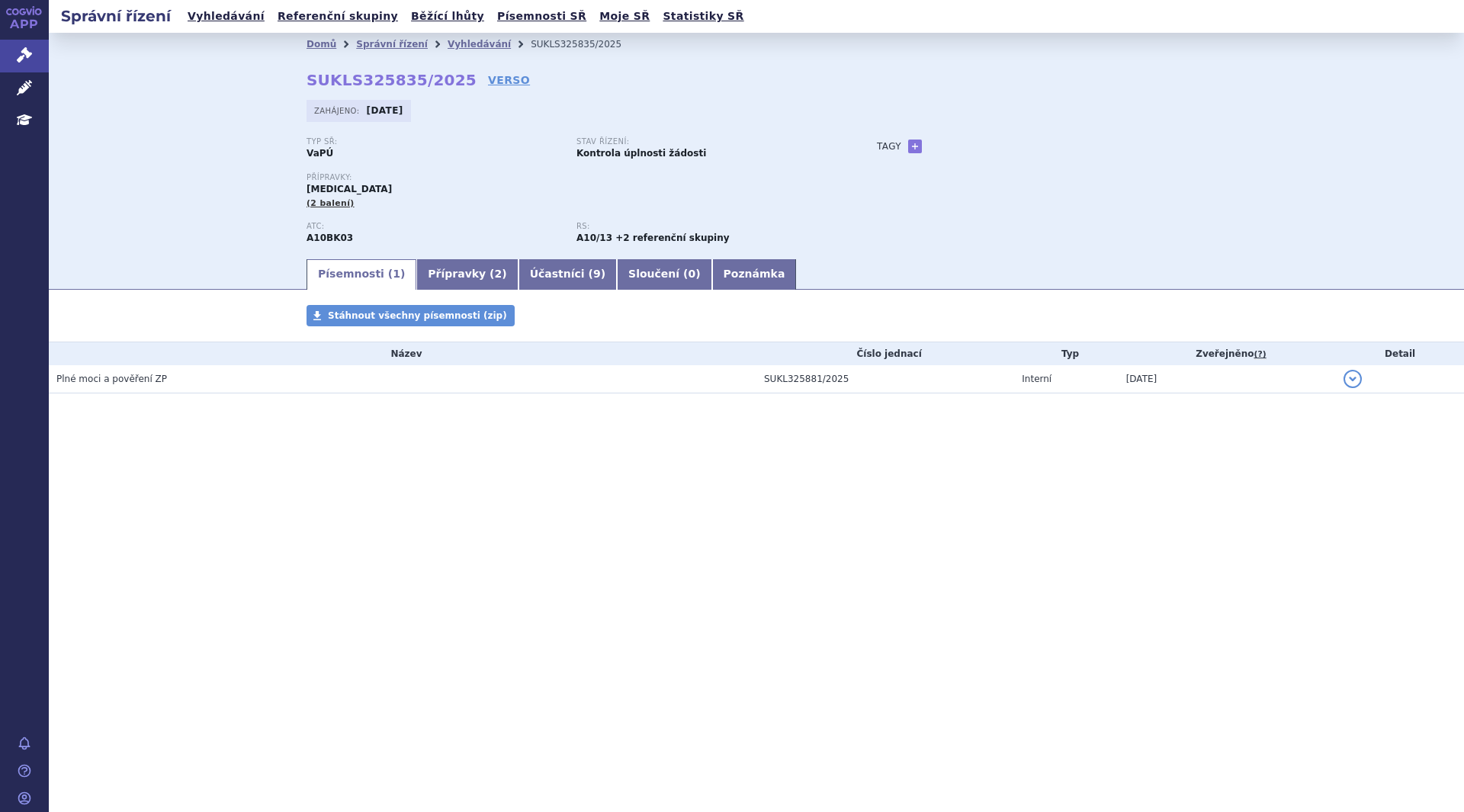
click at [488, 76] on link "VERSO" at bounding box center [508, 80] width 42 height 15
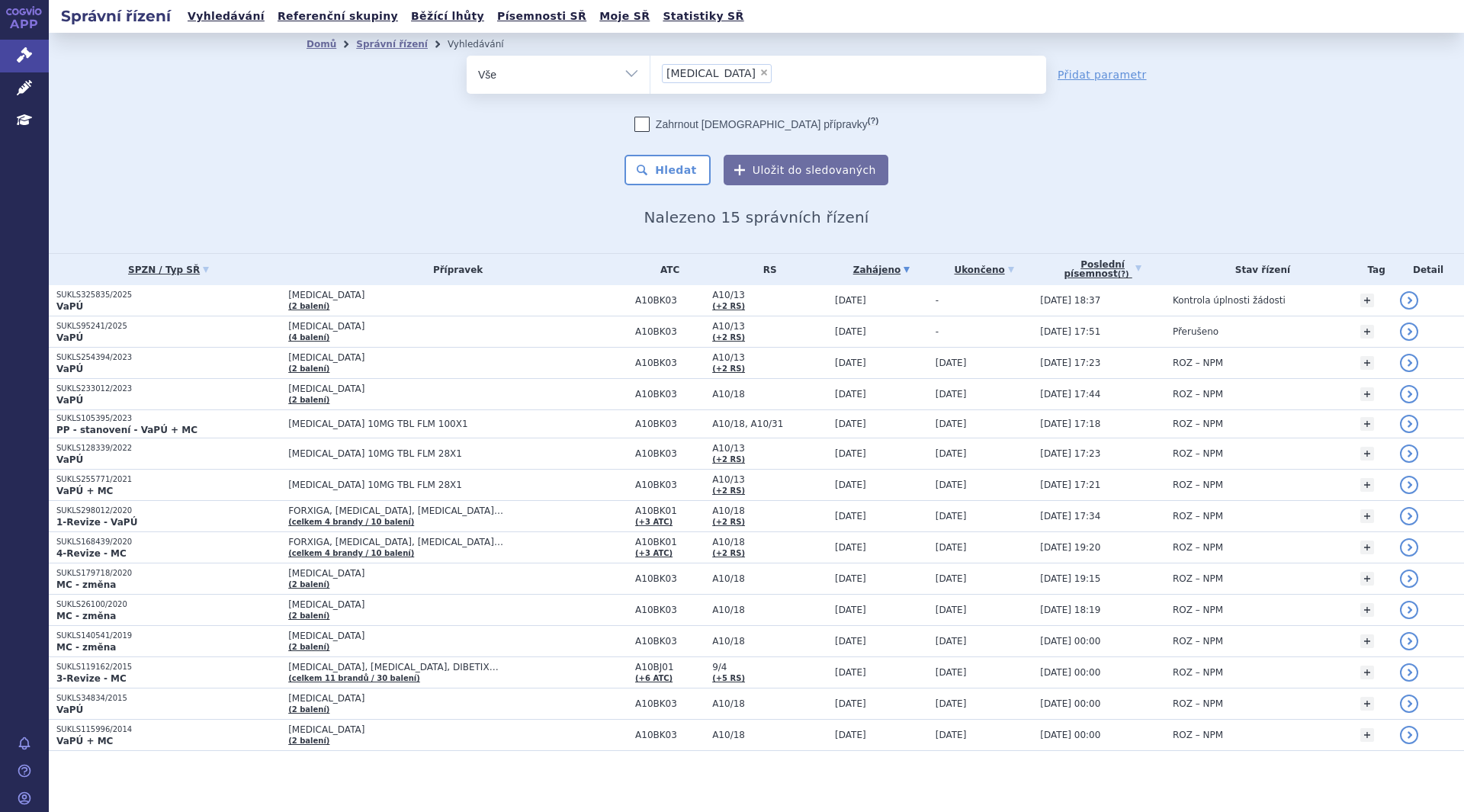
click at [334, 516] on span "FORXIGA, [MEDICAL_DATA], [MEDICAL_DATA]… (celkem 4 [PERSON_NAME] / 10 balení)" at bounding box center [457, 516] width 339 height 21
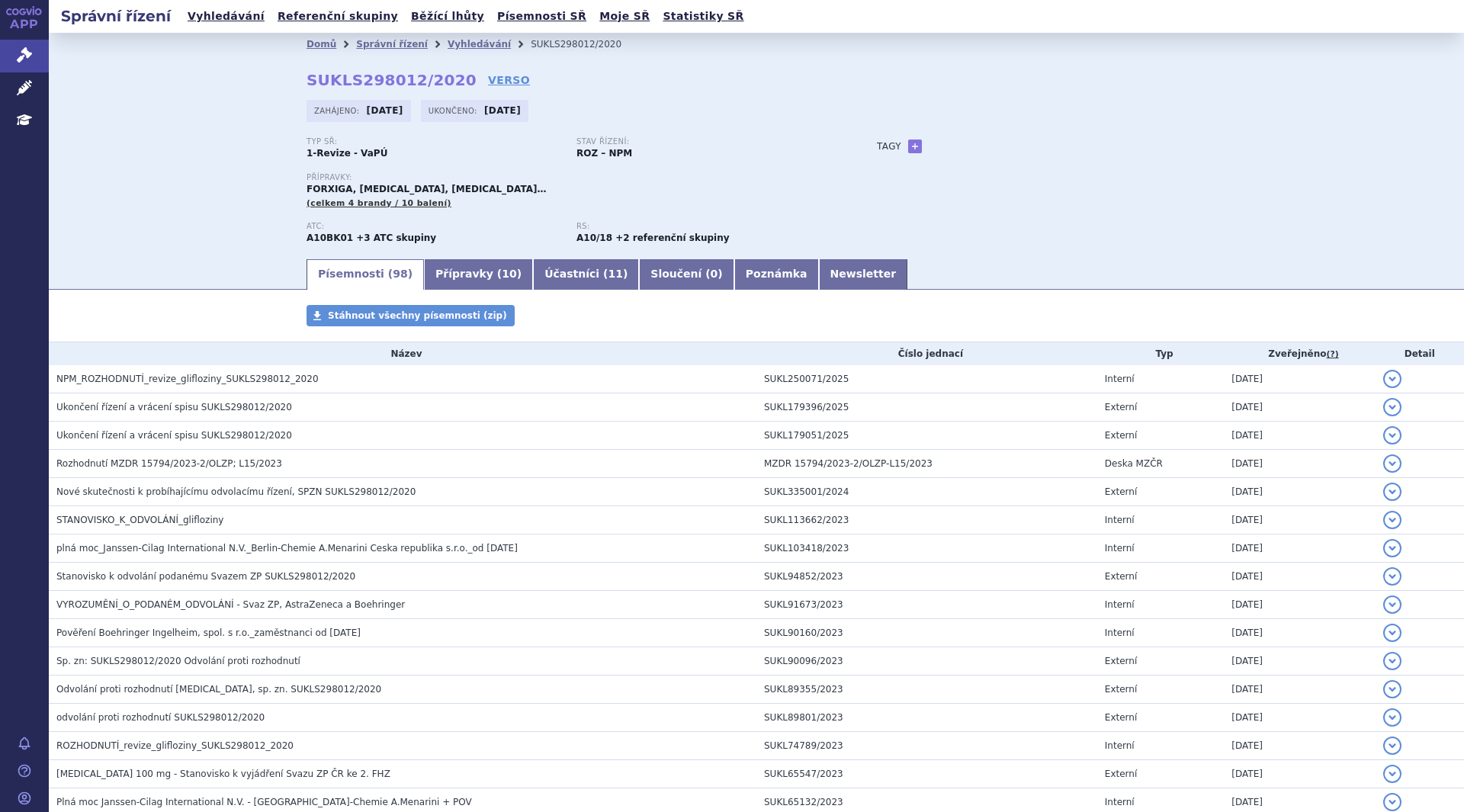
click at [450, 277] on link "Přípravky ( 10 )" at bounding box center [478, 274] width 109 height 31
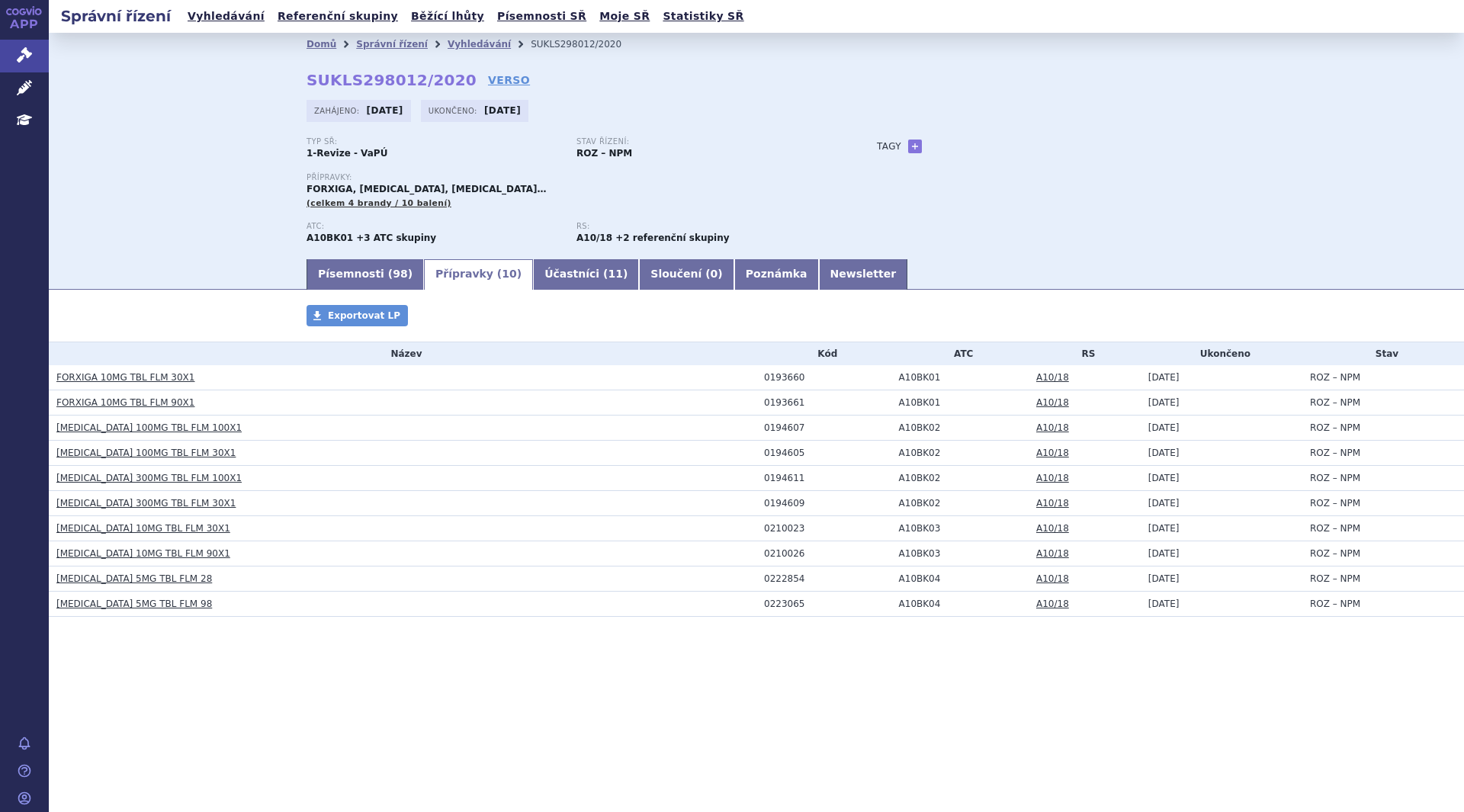
click at [155, 377] on link "FORXIGA 10MG TBL FLM 30X1" at bounding box center [126, 377] width 138 height 10
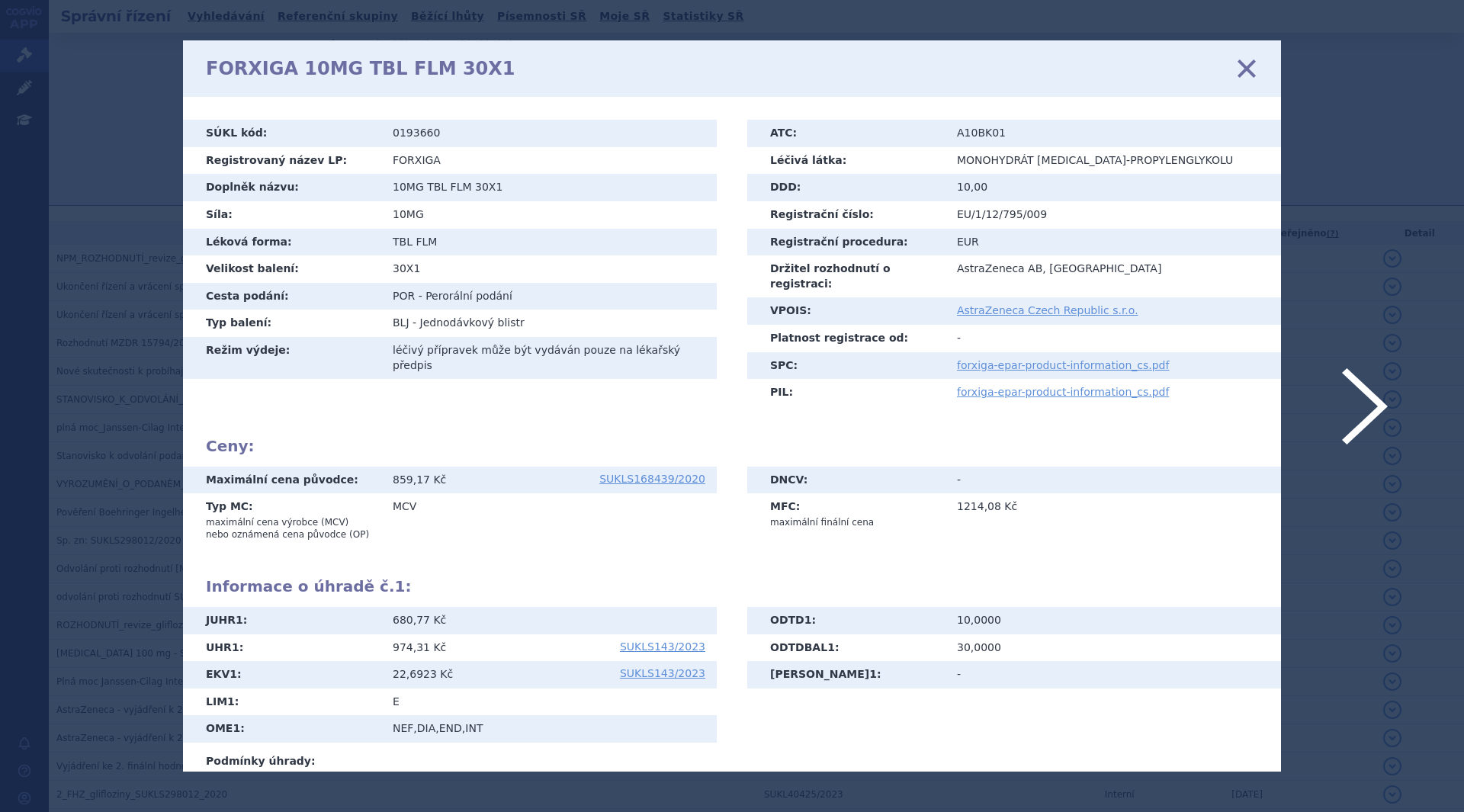
scroll to position [145, 0]
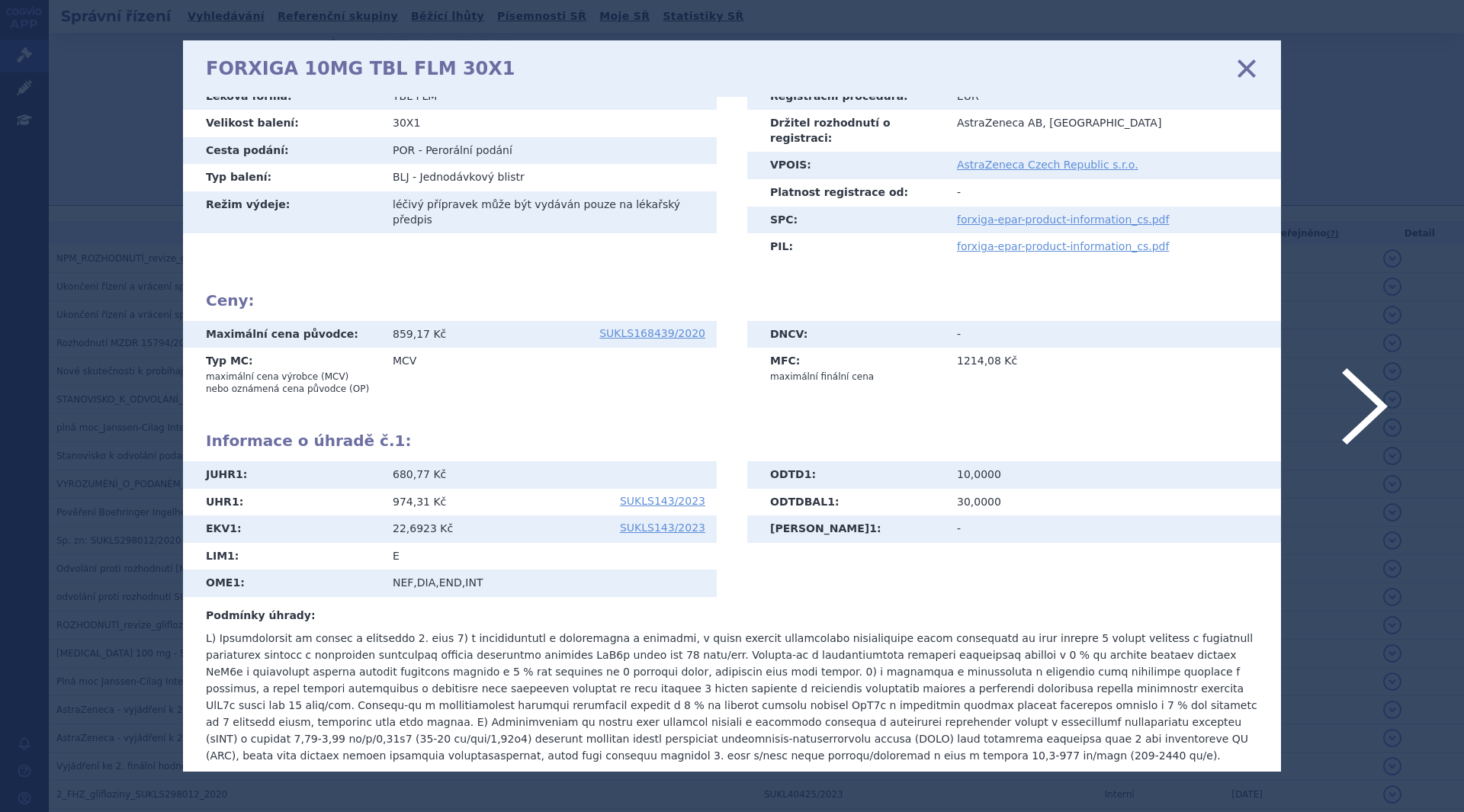
click at [1240, 73] on icon at bounding box center [1246, 68] width 32 height 32
